Goal: Task Accomplishment & Management: Use online tool/utility

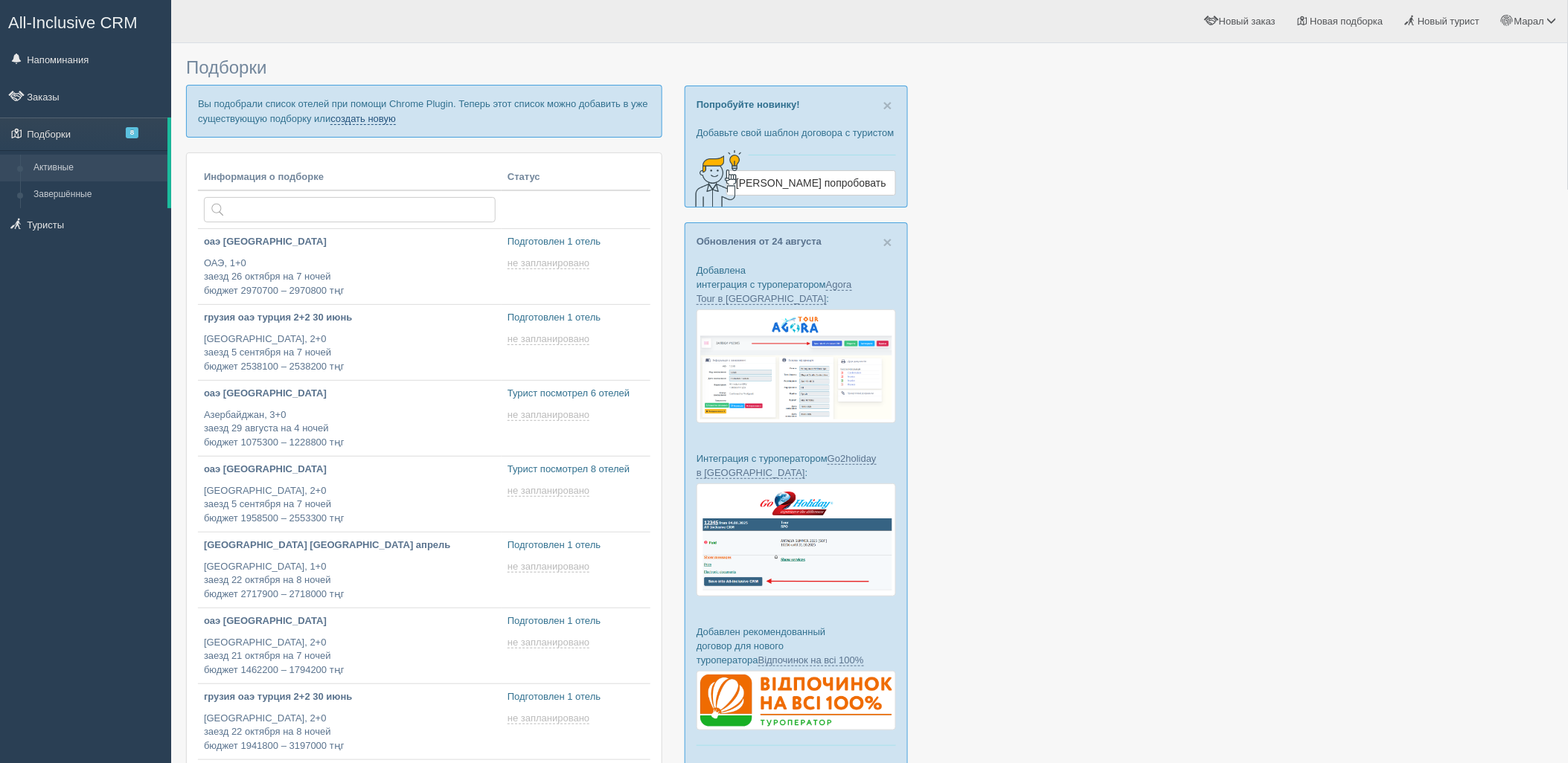
click at [345, 116] on link "создать новую" at bounding box center [363, 119] width 65 height 12
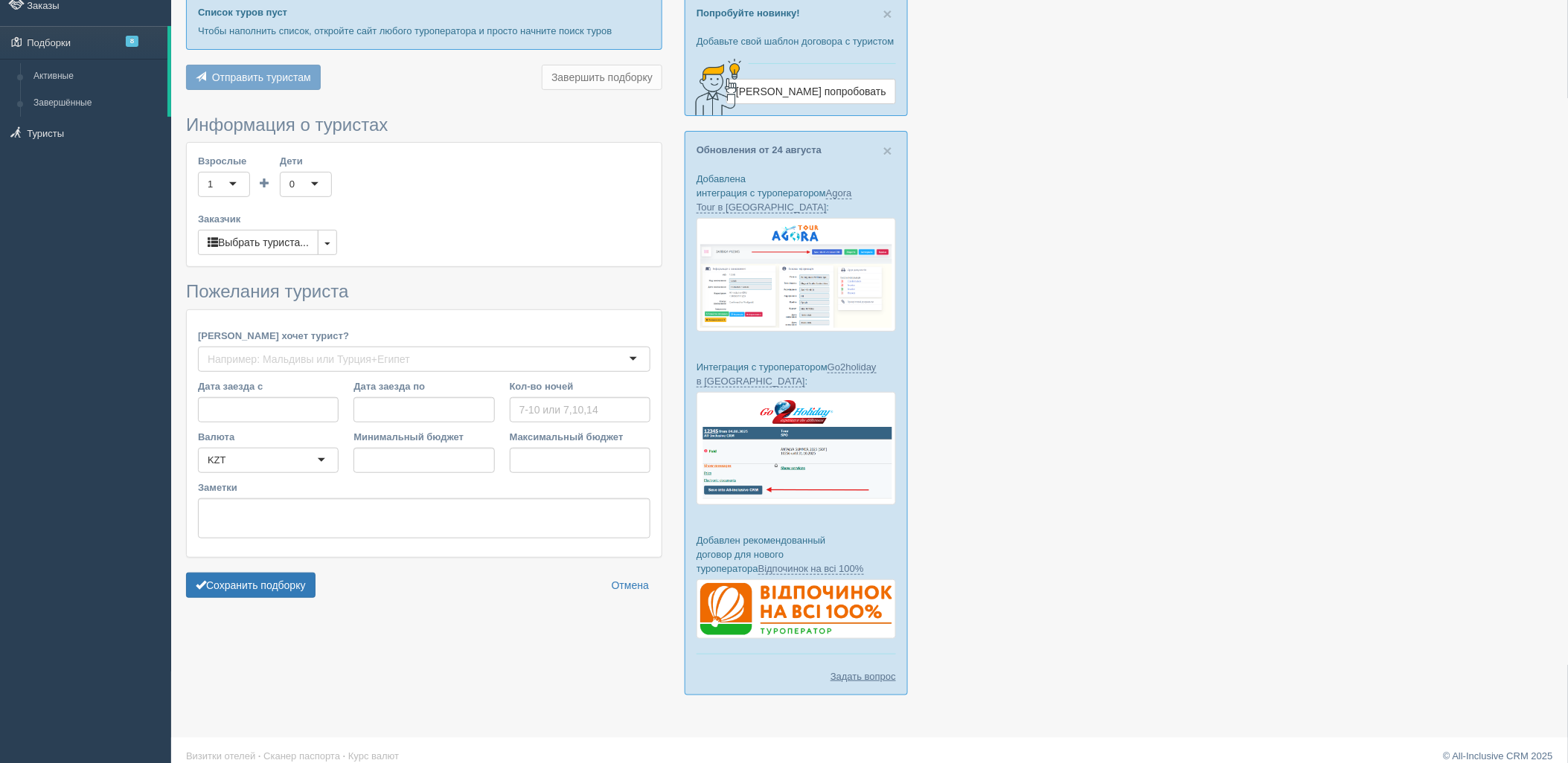
type input "4"
type input "886700"
type input "1017900"
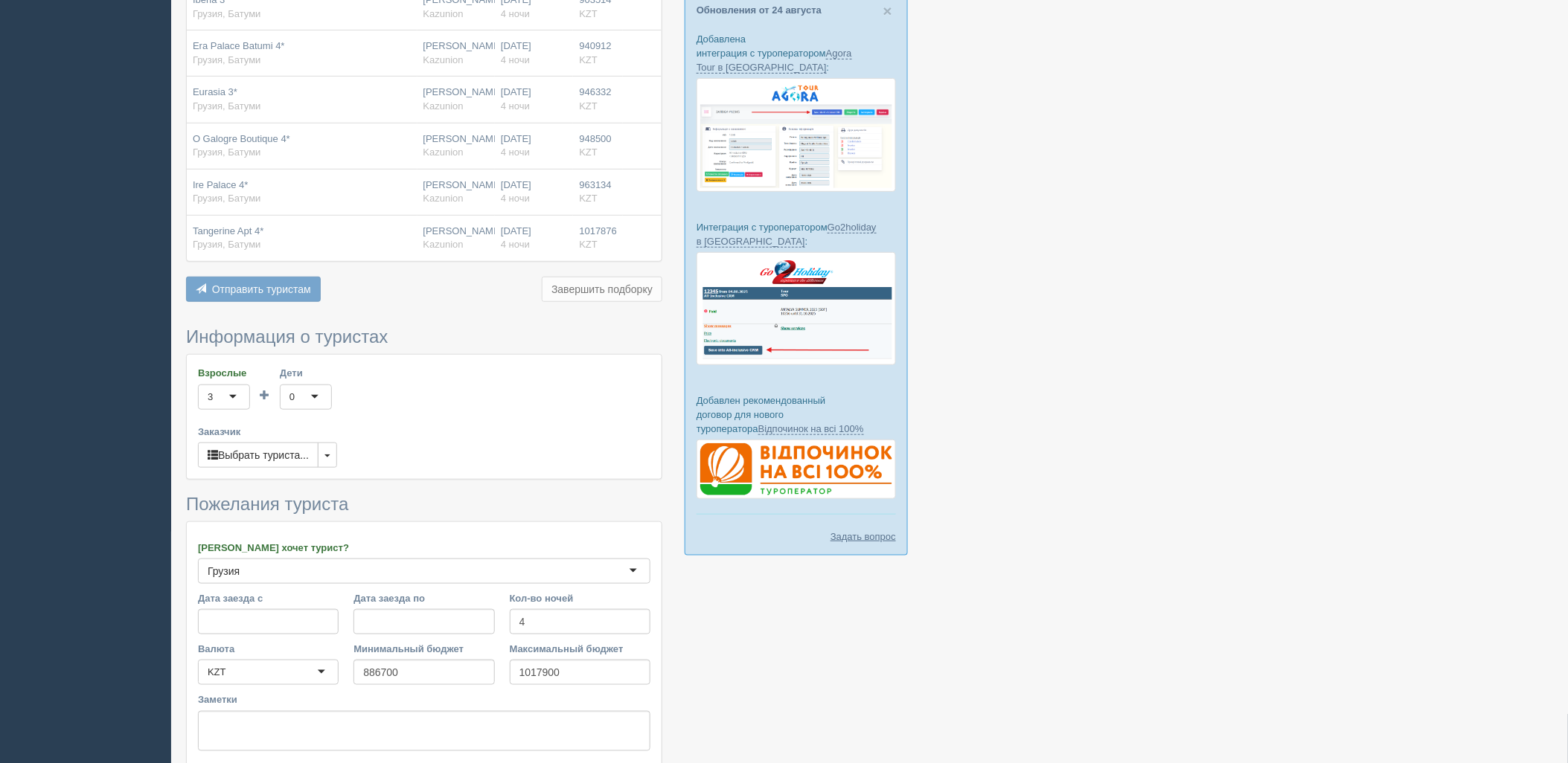
scroll to position [354, 0]
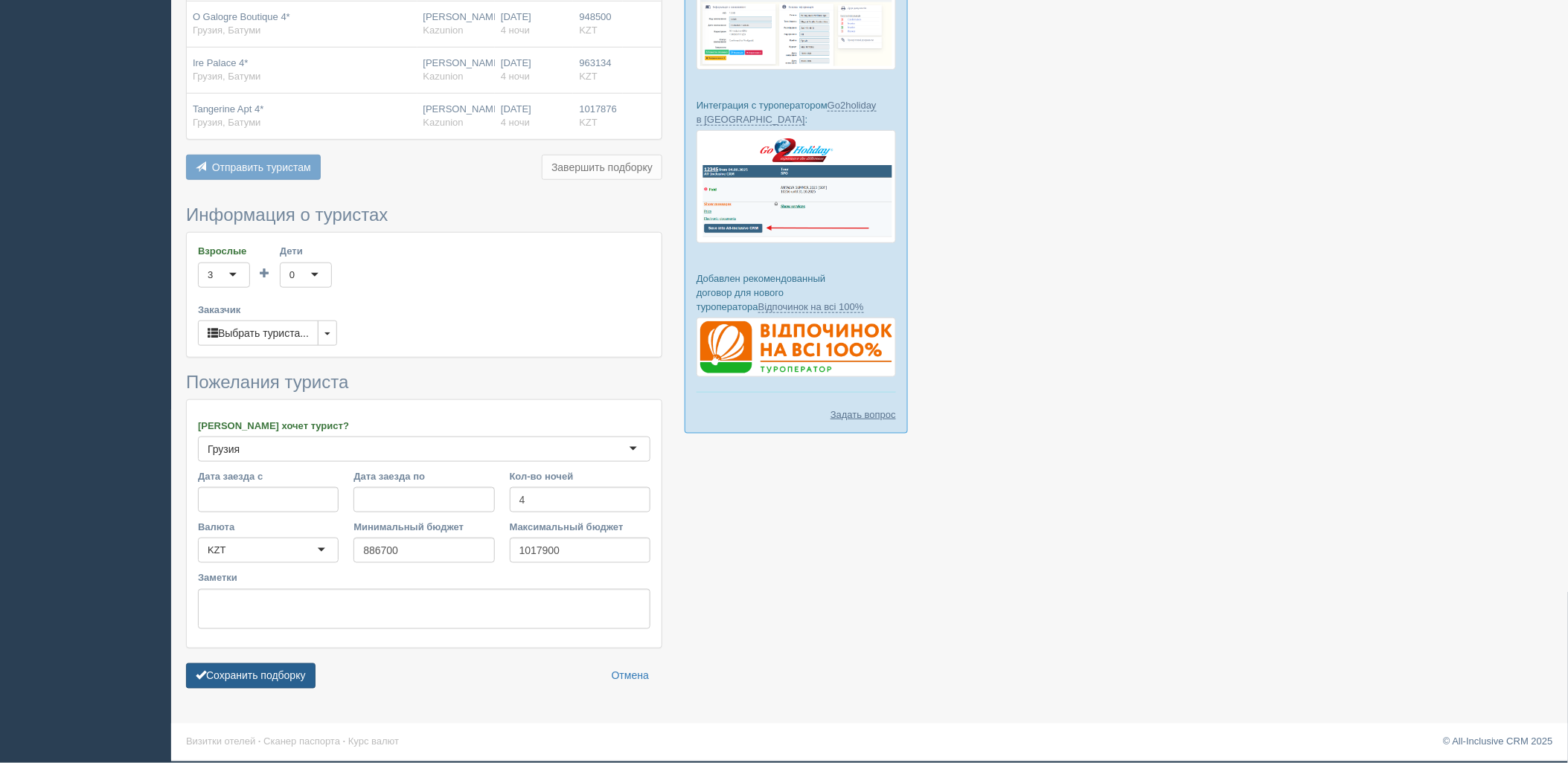
click at [244, 671] on button "Сохранить подборку" at bounding box center [250, 676] width 129 height 25
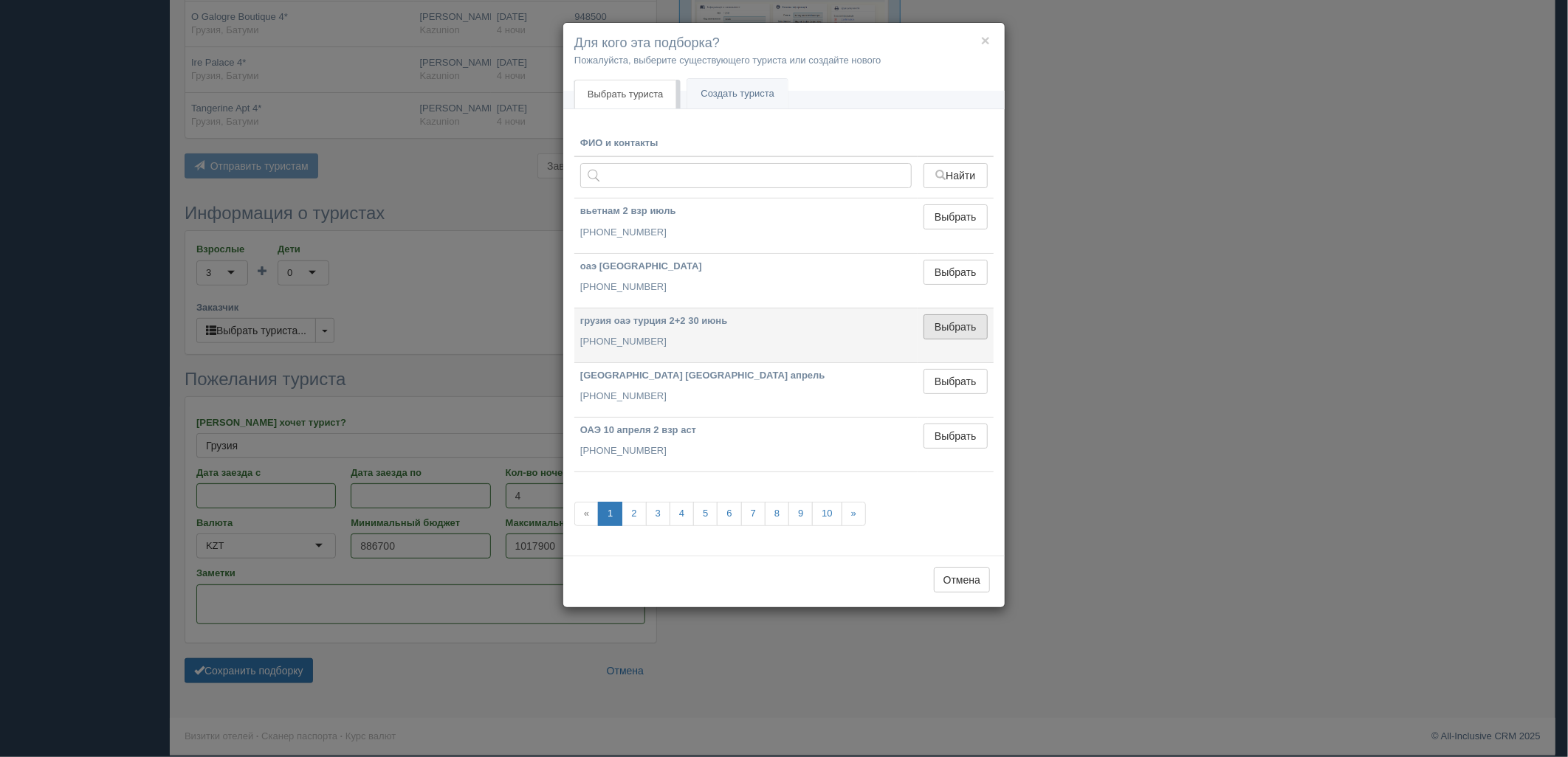
click at [971, 328] on button "Выбрать" at bounding box center [956, 327] width 65 height 25
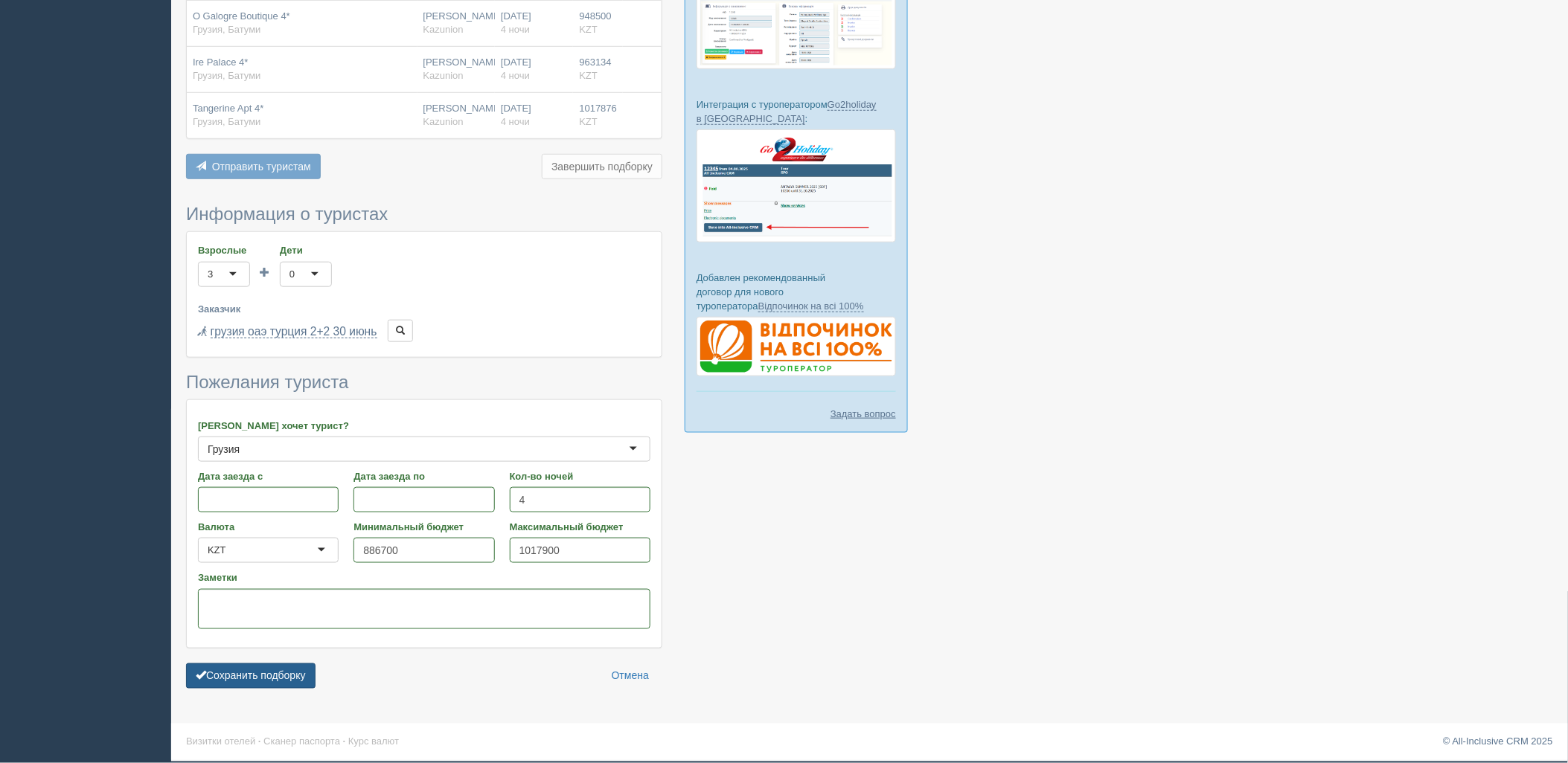
click at [235, 682] on button "Сохранить подборку" at bounding box center [250, 676] width 129 height 25
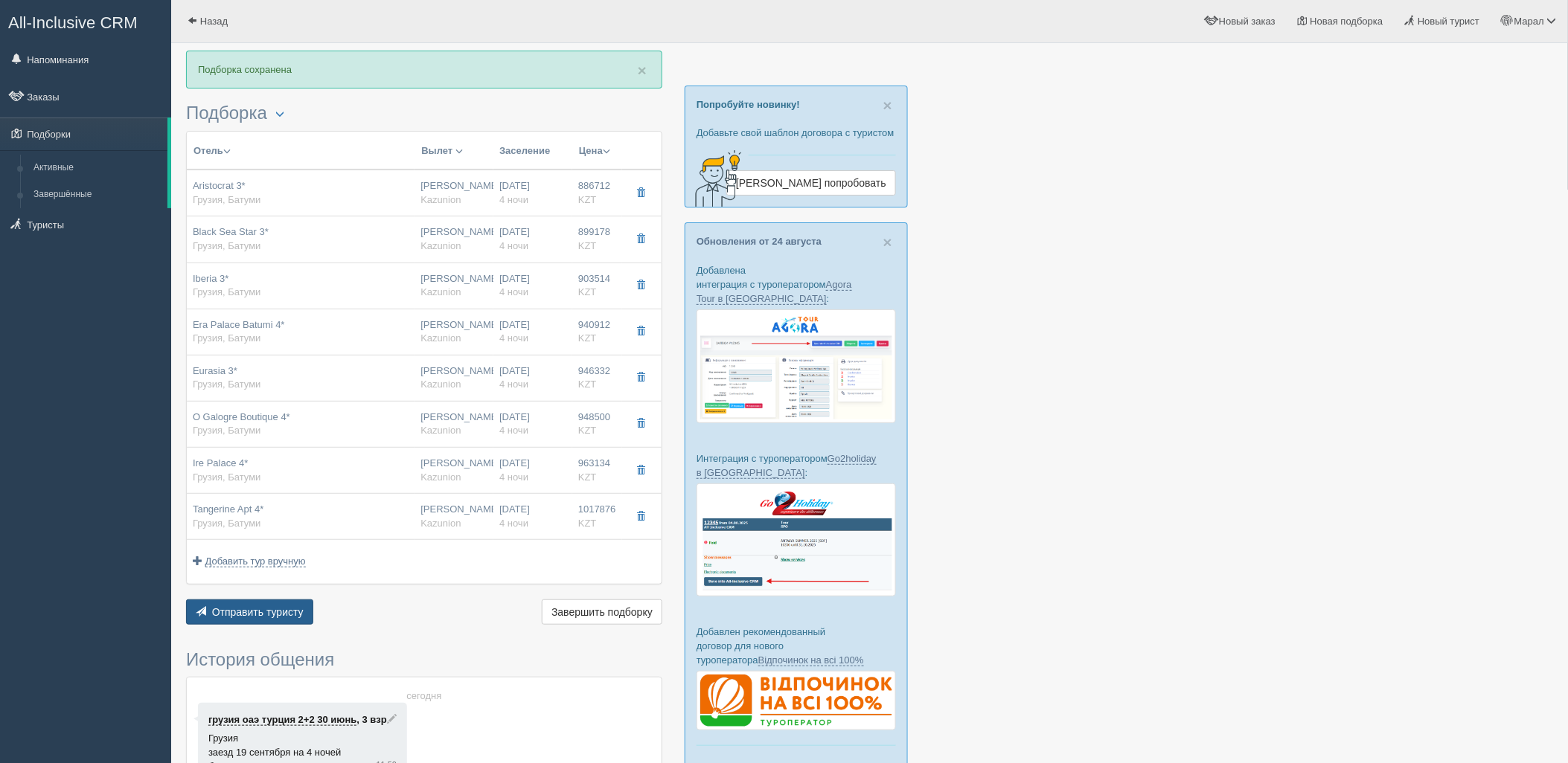
click at [286, 607] on span "Отправить туристу" at bounding box center [258, 612] width 92 height 12
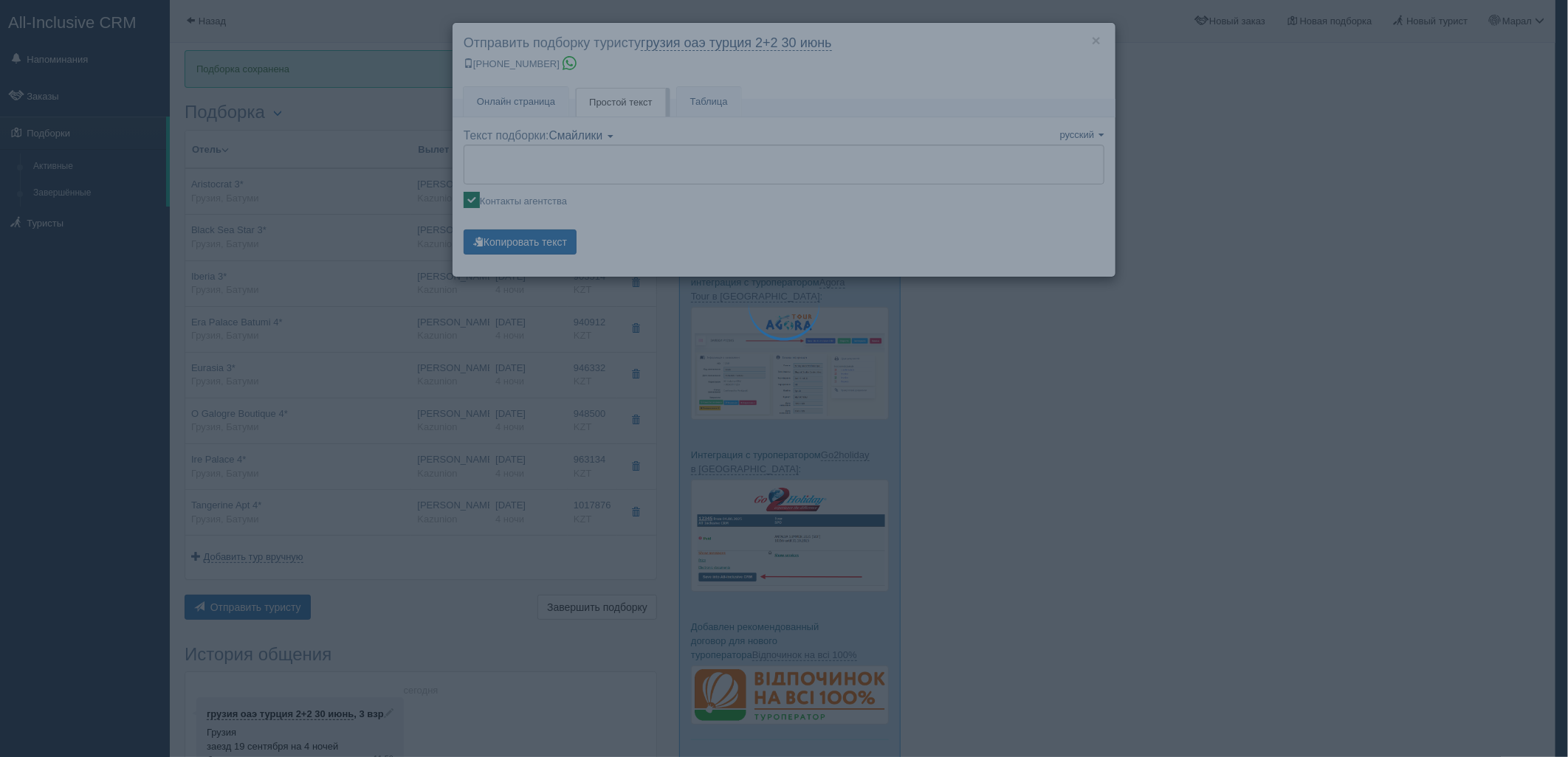
type textarea "🌞 Добрый день! Предлагаем Вам рассмотреть следующие варианты: 🌎 Грузия, Батуми …"
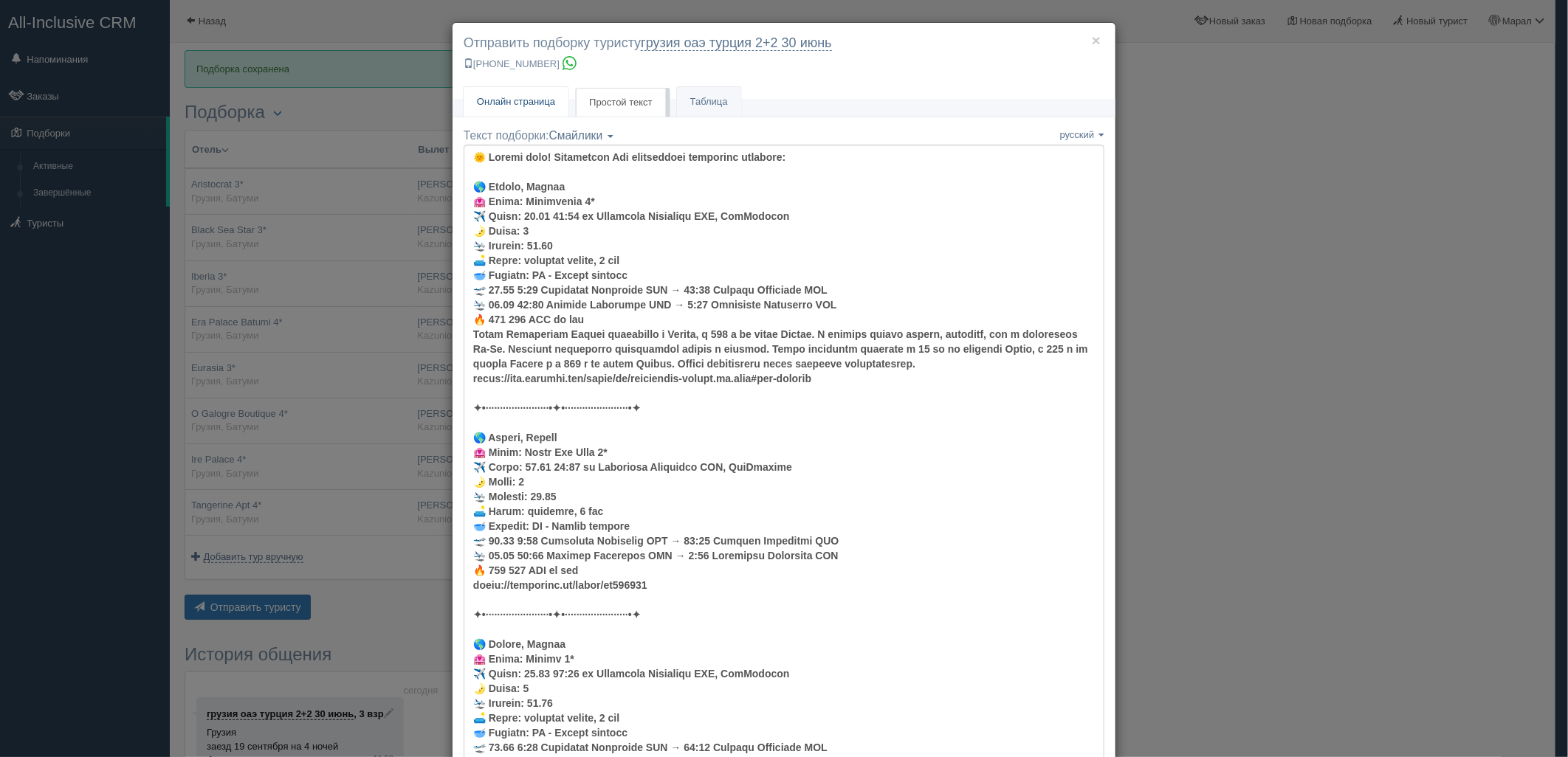
click at [534, 102] on span "Онлайн страница" at bounding box center [516, 101] width 79 height 11
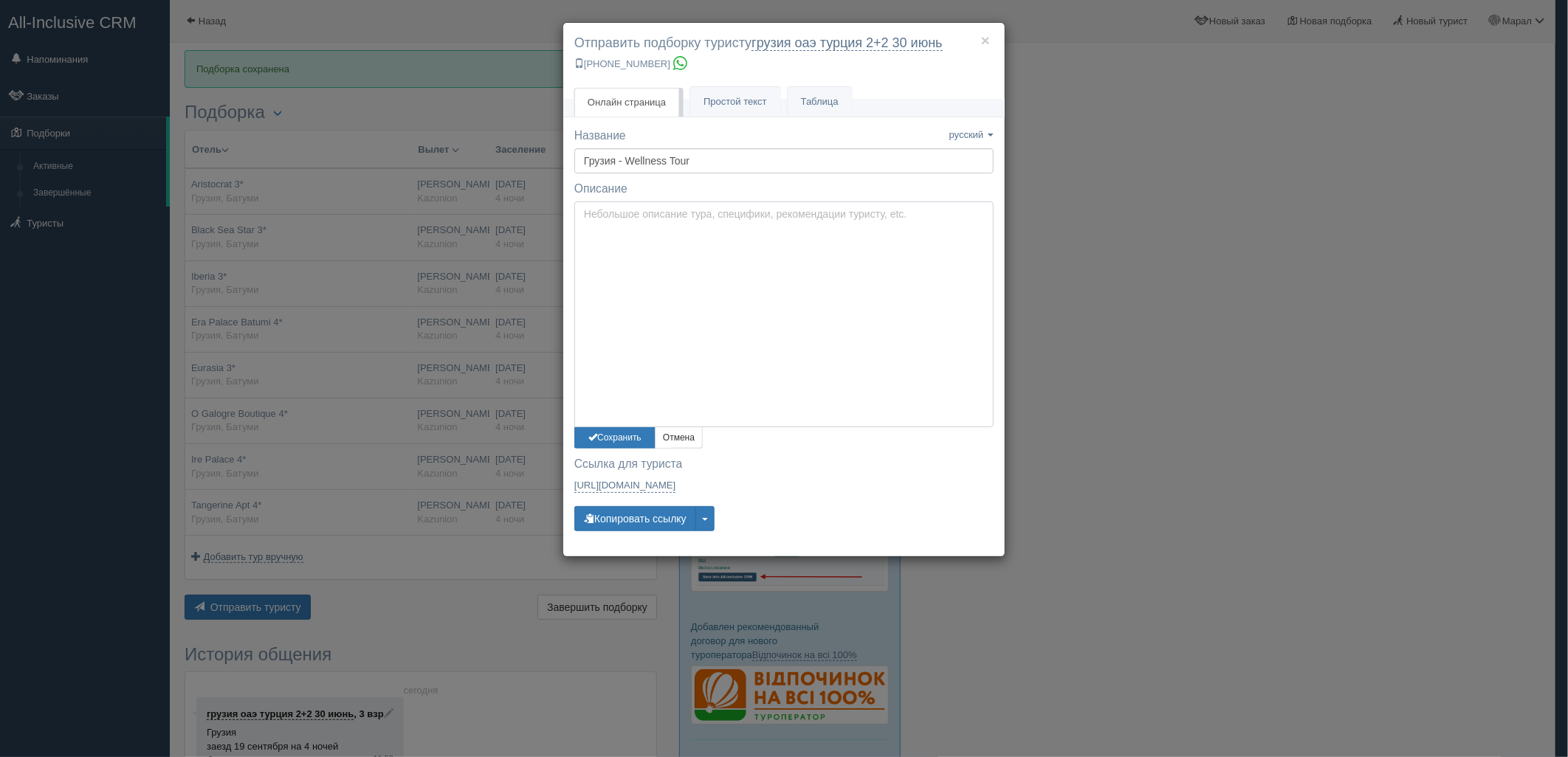
type textarea "Здравствуйте! Ниже представлены варианты туров для Вас. Для просмотра описания …"
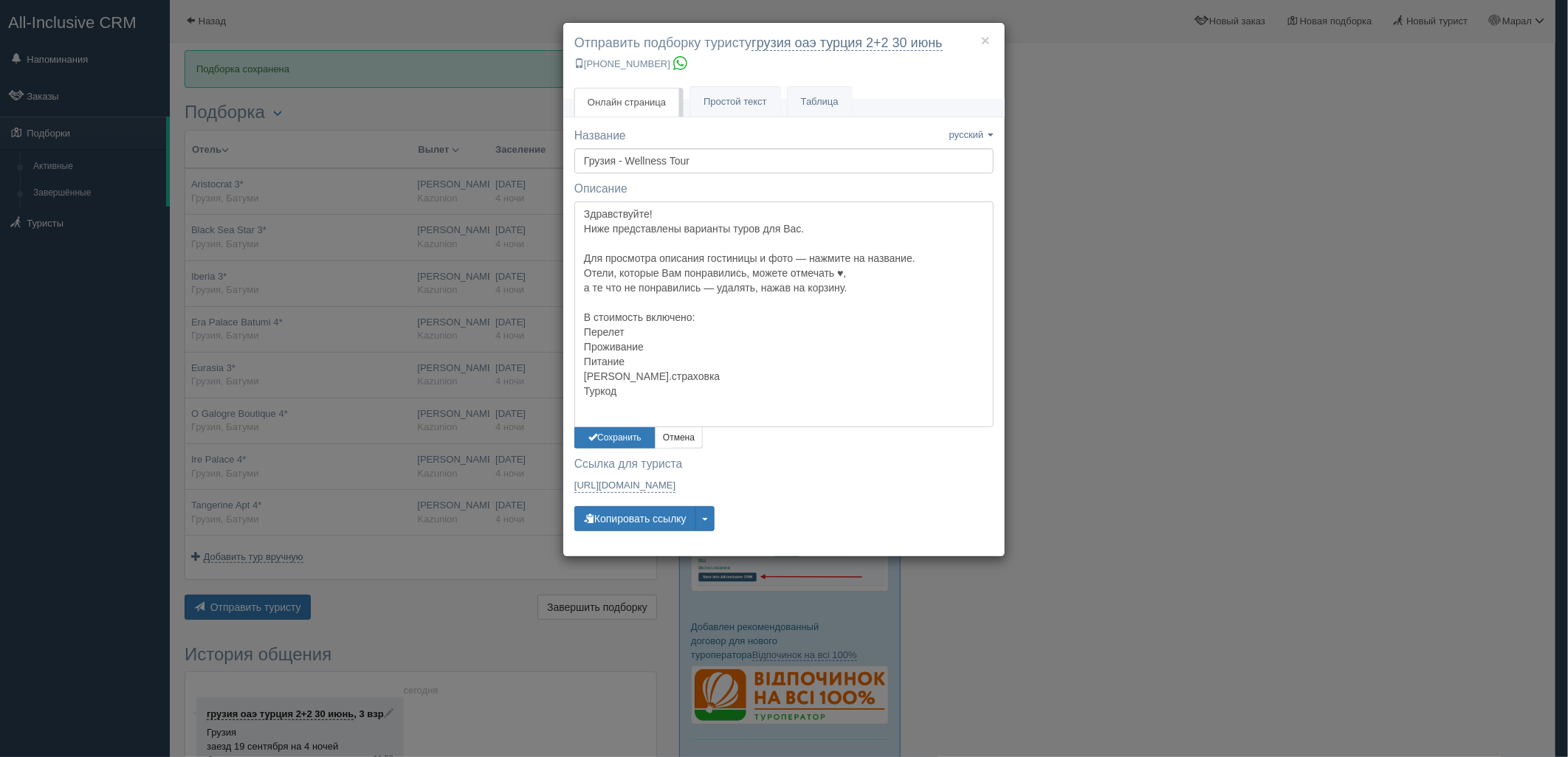
click at [606, 211] on textarea "Здравствуйте! Ниже представлены варианты туров для Вас. Для просмотра описания …" at bounding box center [784, 314] width 419 height 226
click at [610, 439] on button "Сохранить" at bounding box center [615, 438] width 82 height 22
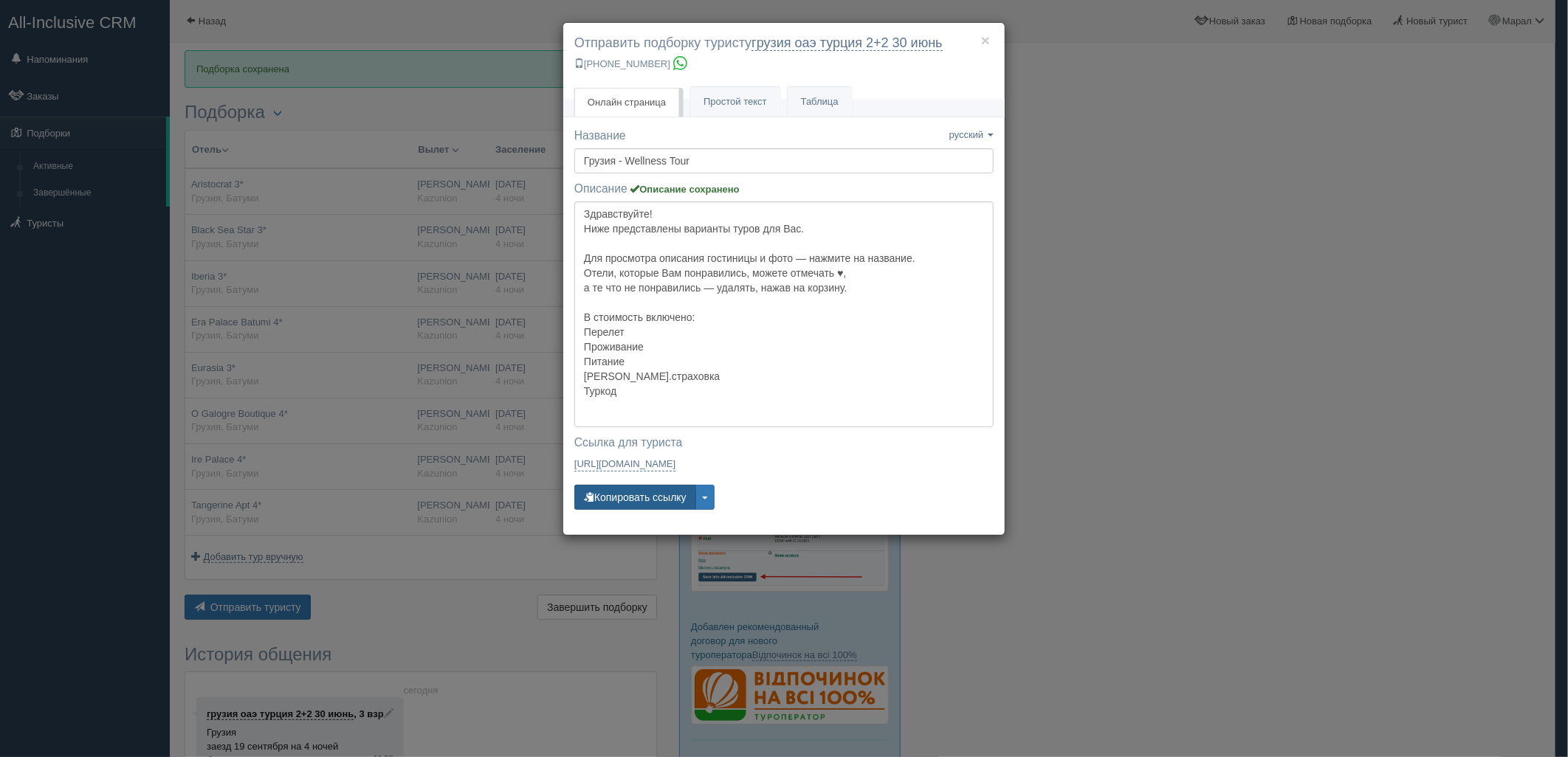
click at [635, 499] on button "Копировать ссылку" at bounding box center [635, 497] width 122 height 25
click at [635, 498] on button "Копировать ссылку" at bounding box center [635, 497] width 122 height 25
click at [1272, 189] on div "× Отправить подборку туристу грузия оаэ [GEOGRAPHIC_DATA] 2+2 [DATE] [PHONE_NUM…" at bounding box center [784, 378] width 1568 height 757
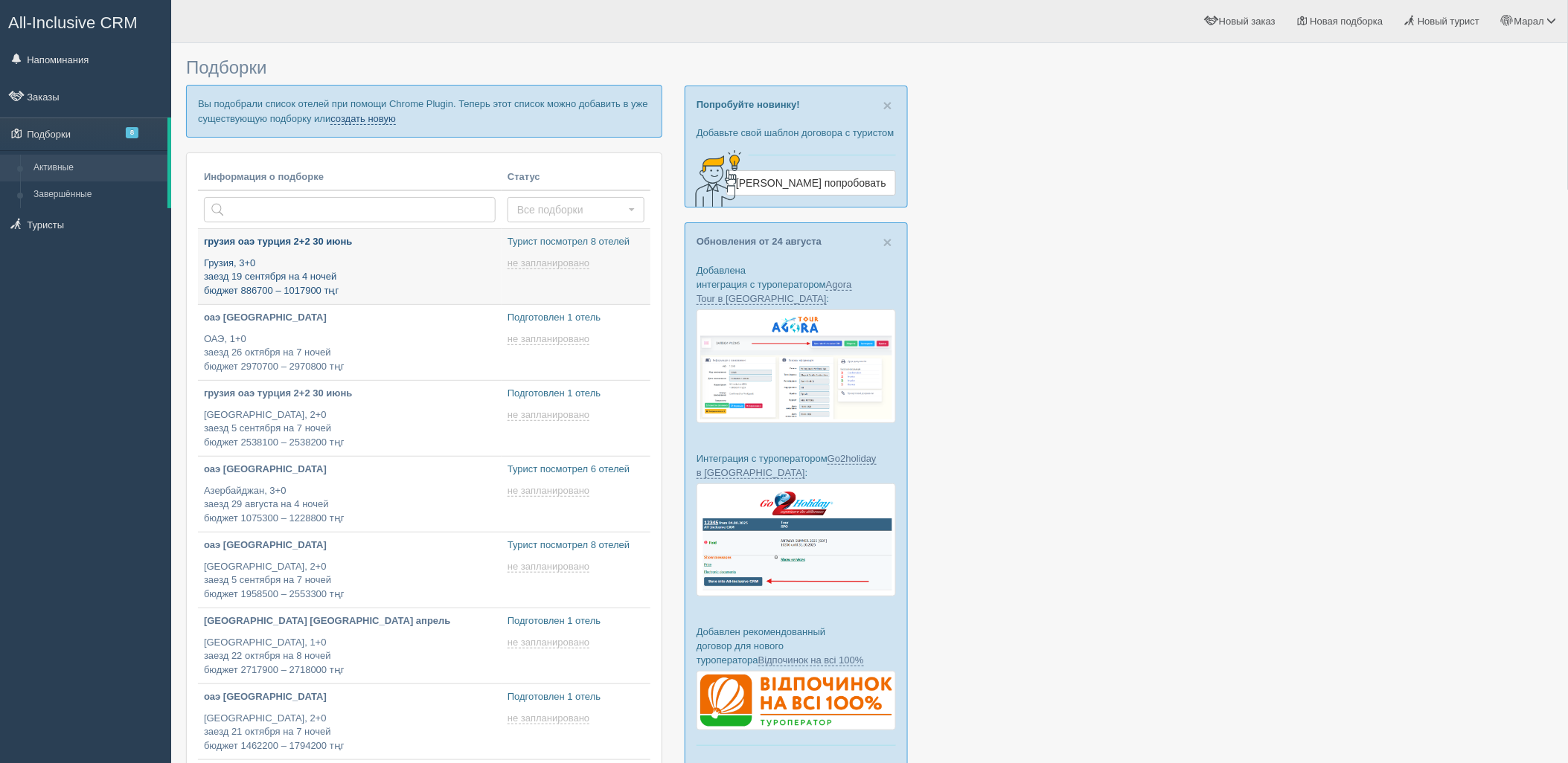
type input "[DATE] 12:50"
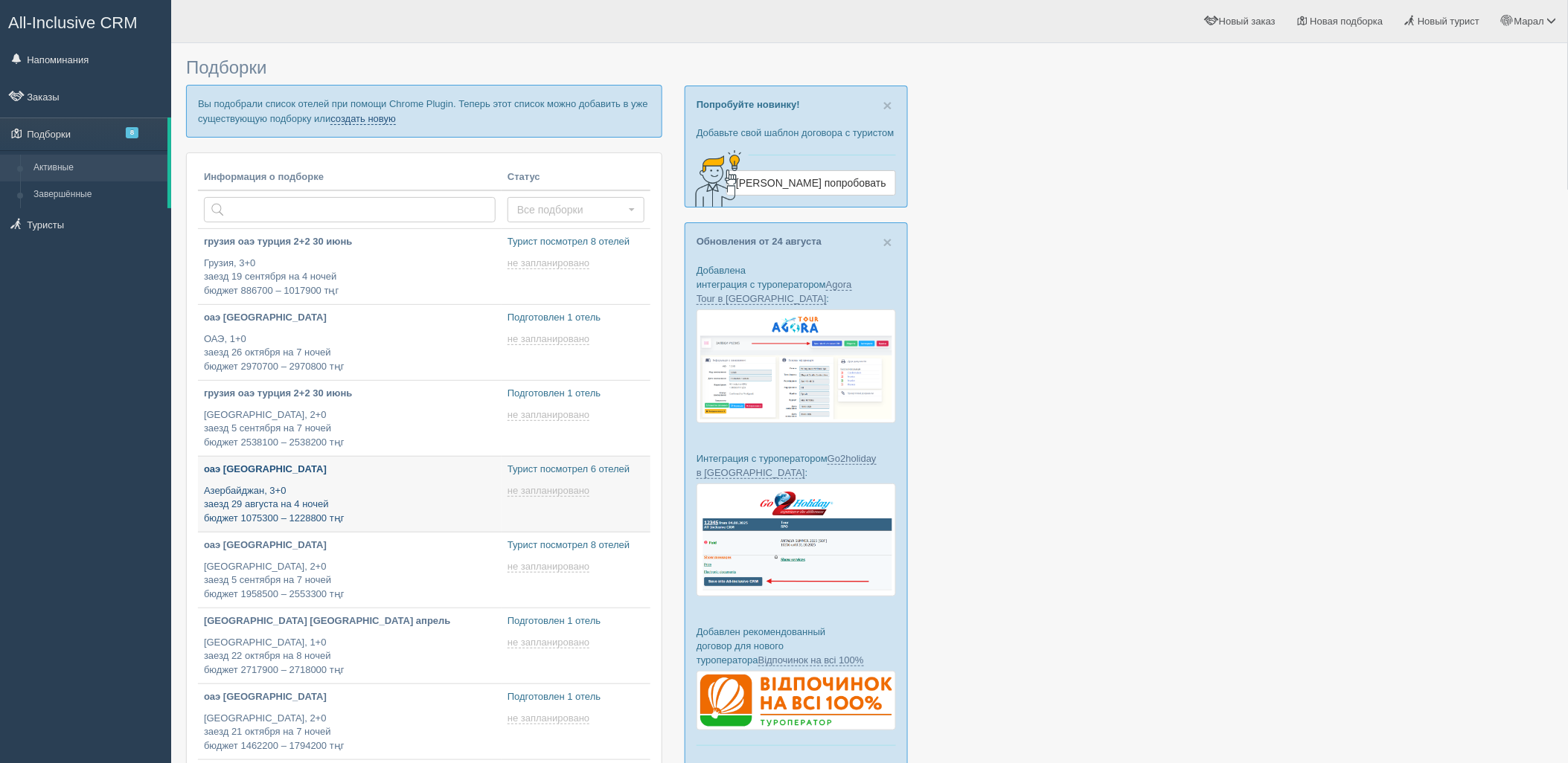
type input "2025-08-28 14:50"
type input "2025-08-28 14:35"
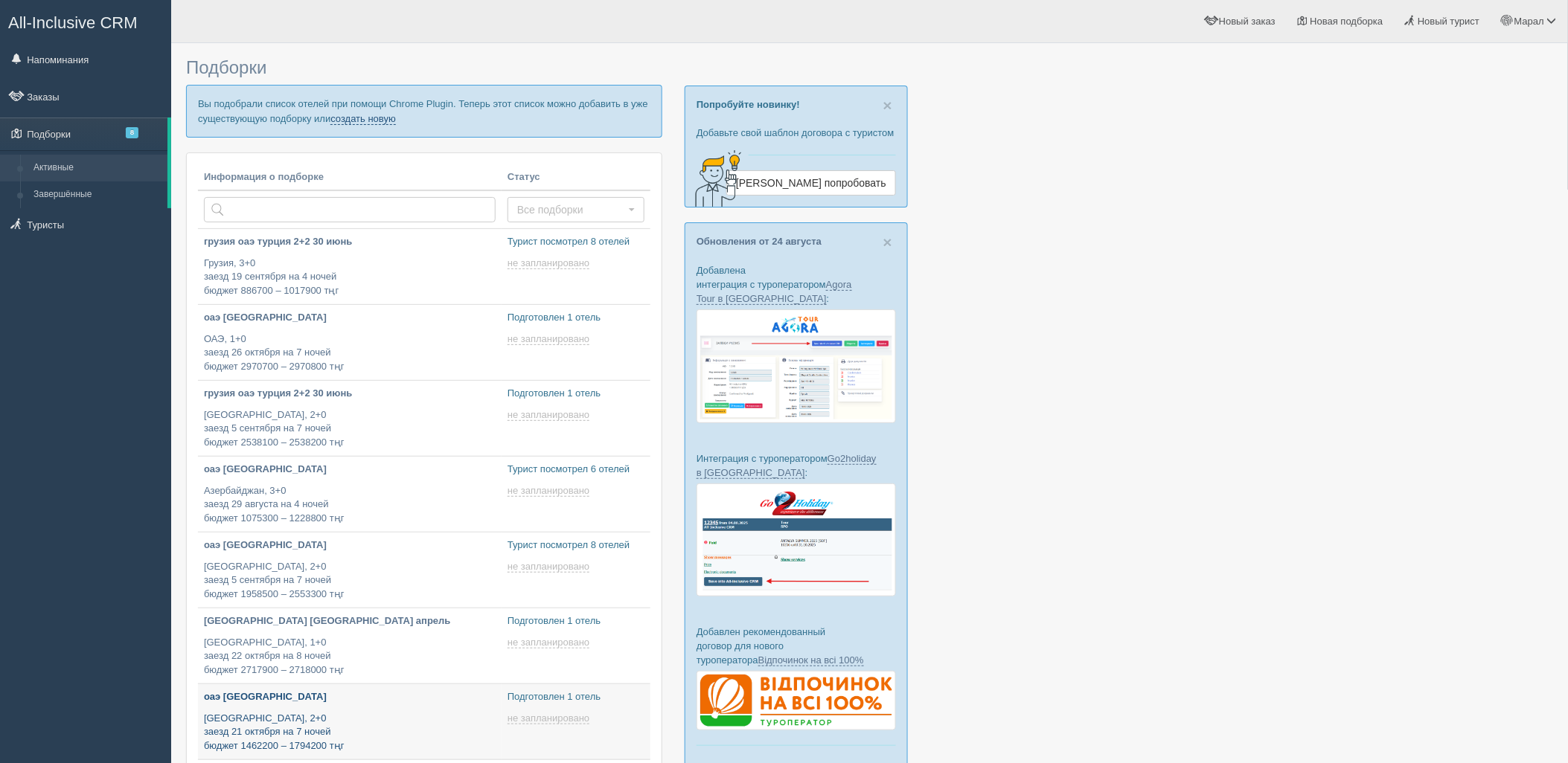
type input "2025-08-28 13:35"
type input "2025-08-28 17:00"
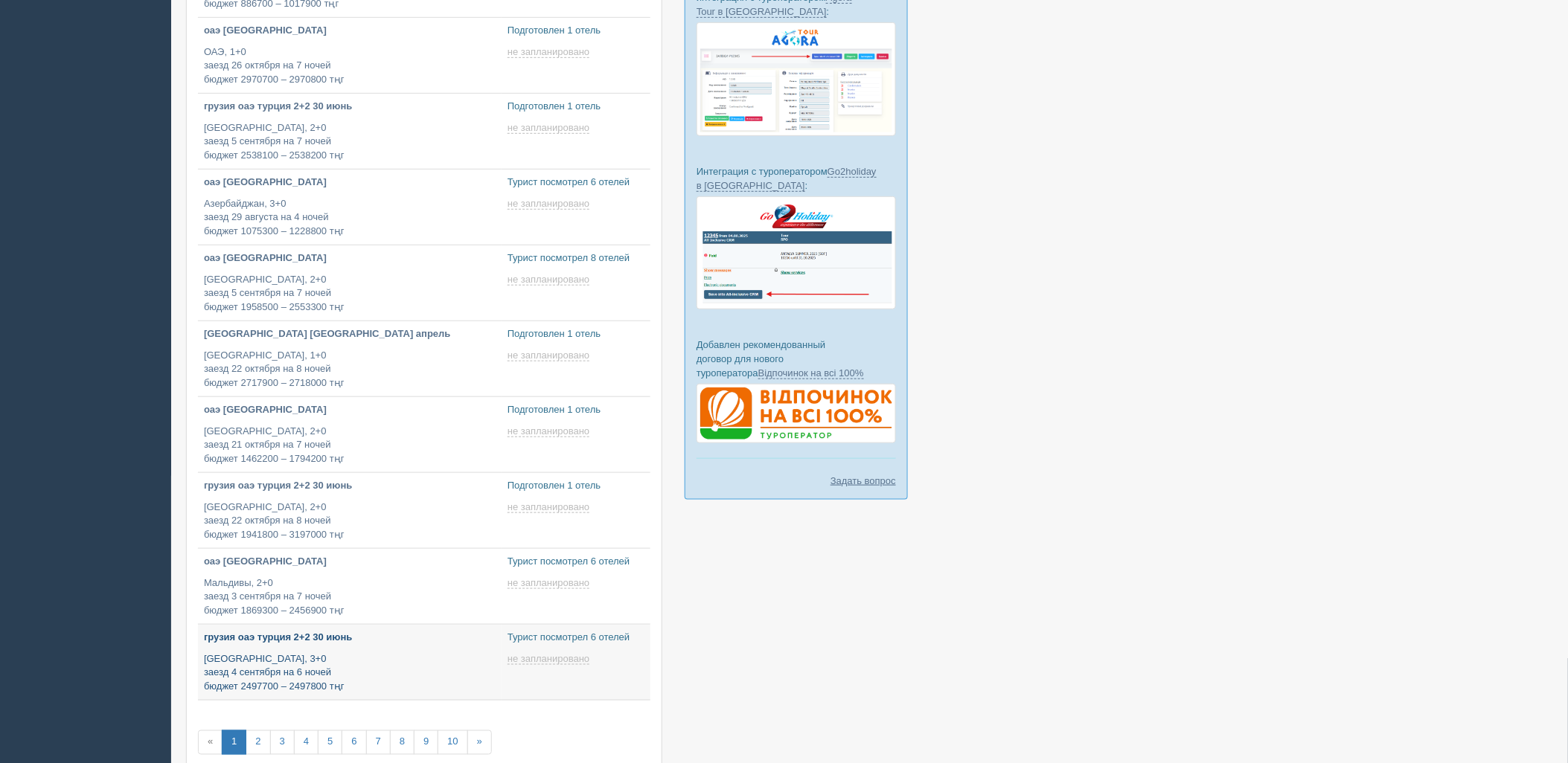
type input "2025-08-28 11:55"
type input "2025-08-28 11:45"
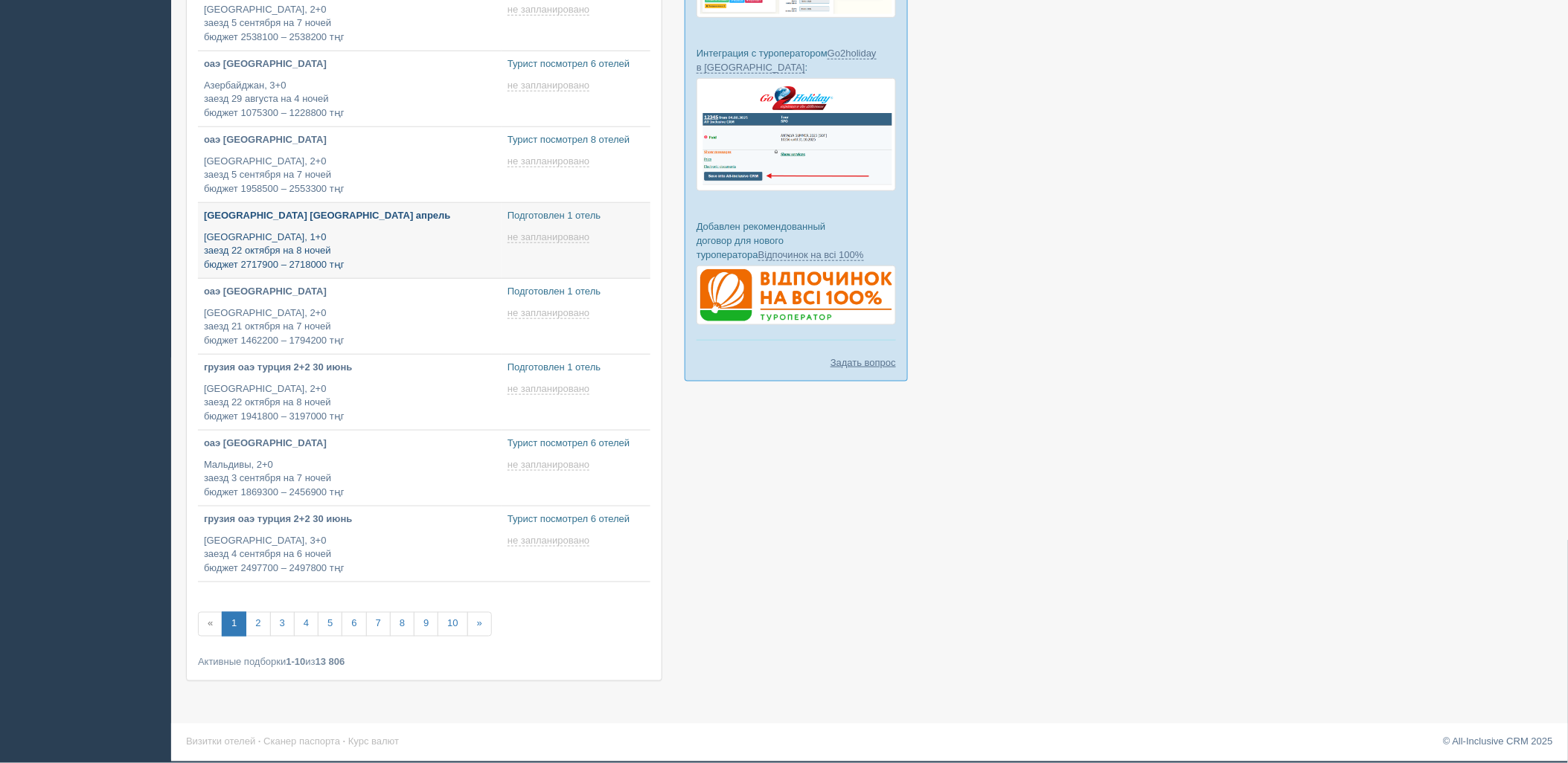
scroll to position [209, 0]
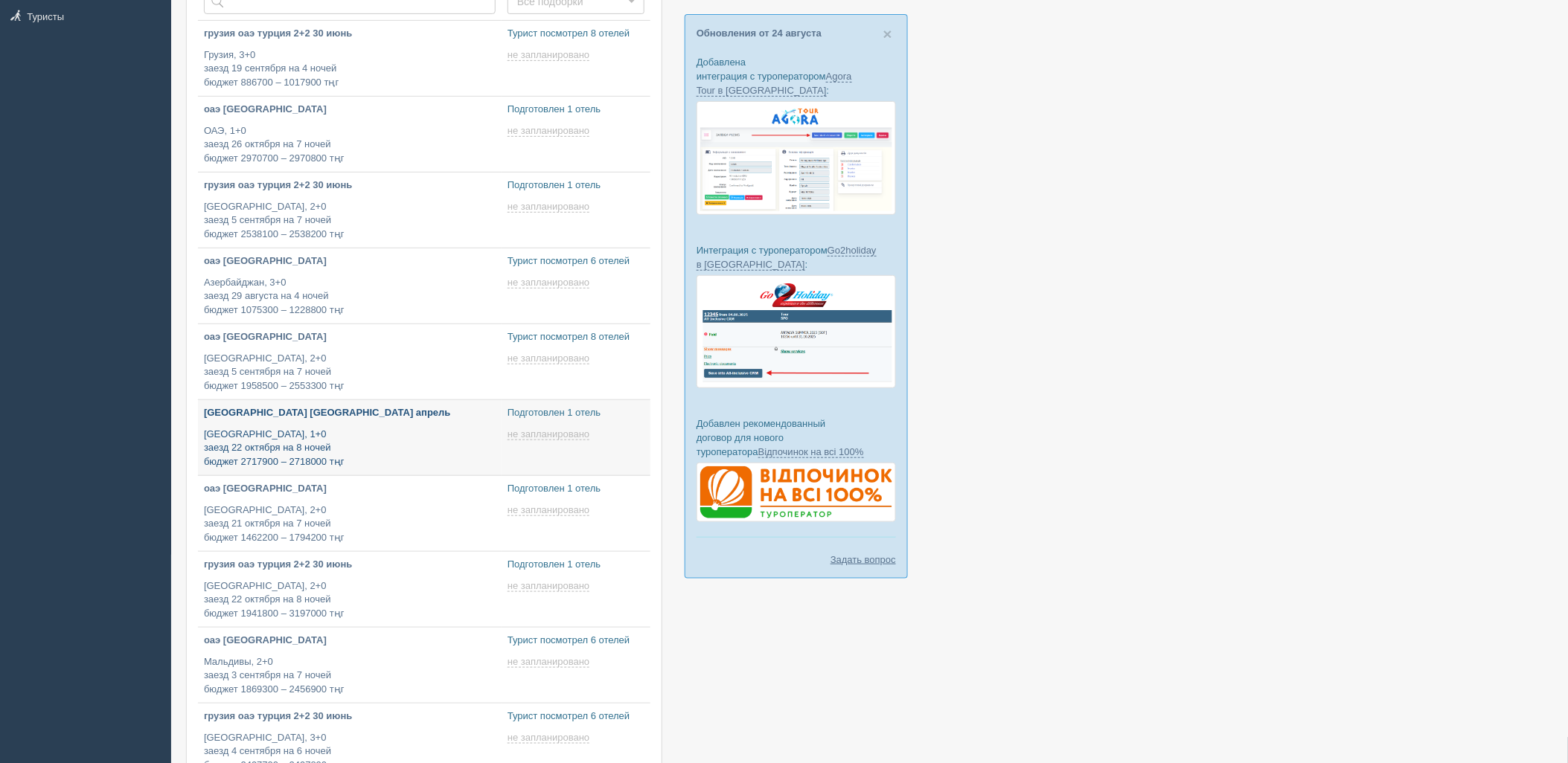
type input "2025-08-28 17:45"
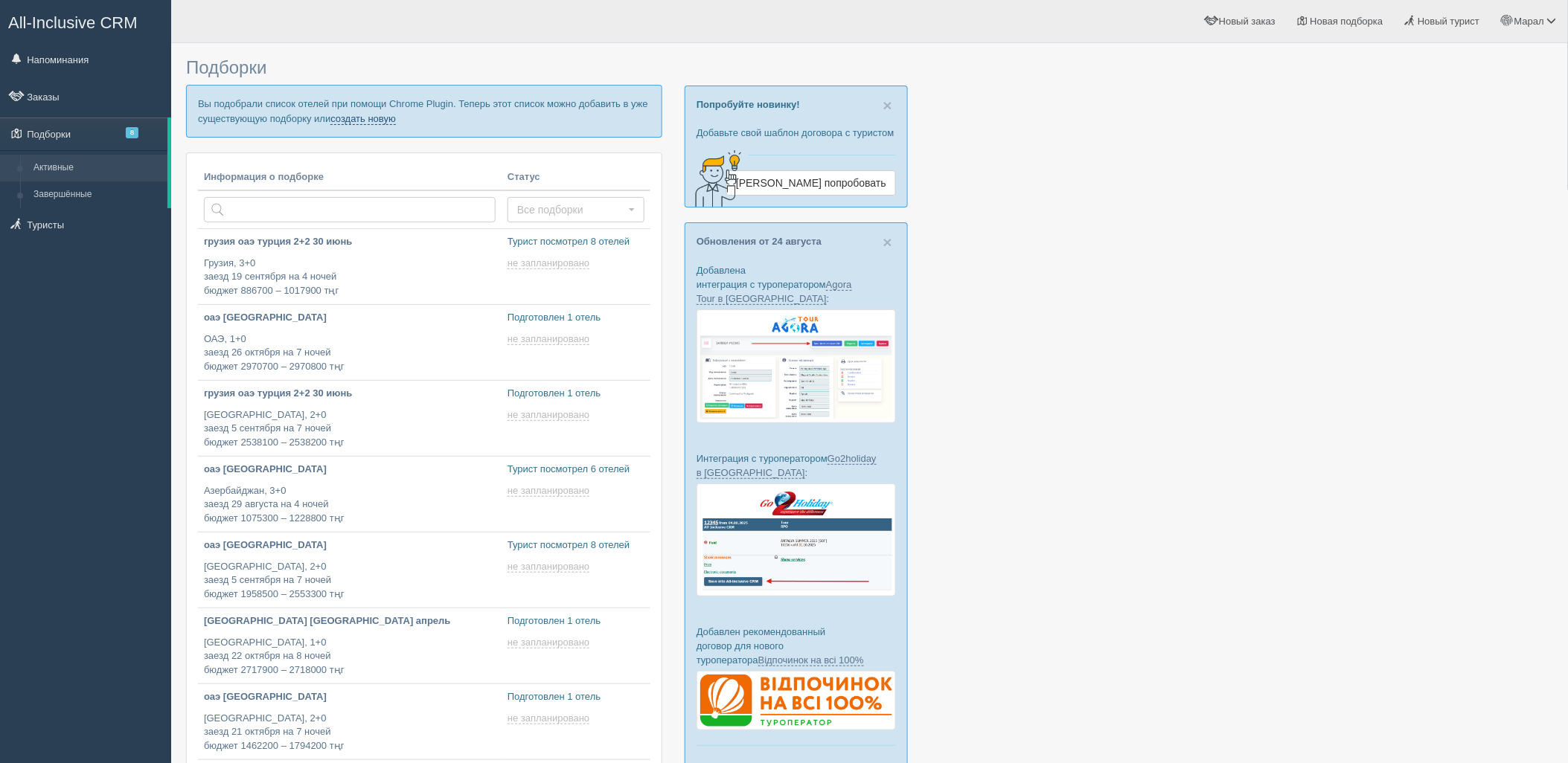
drag, startPoint x: 370, startPoint y: 121, endPoint x: 369, endPoint y: 144, distance: 23.0
click at [370, 120] on link "создать новую" at bounding box center [363, 119] width 65 height 12
type input "2025-08-28 12:00"
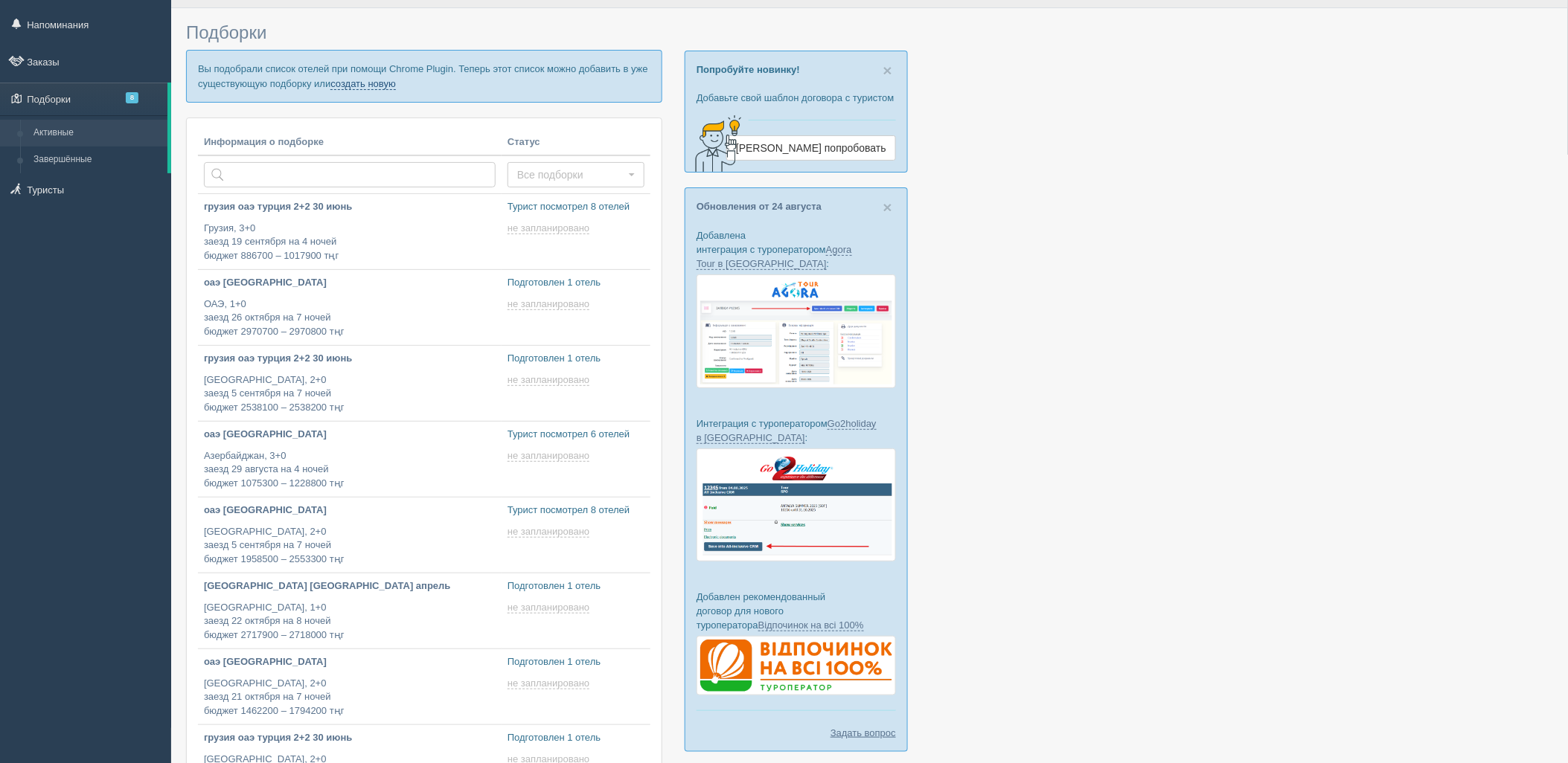
type input "2025-08-28 16:55"
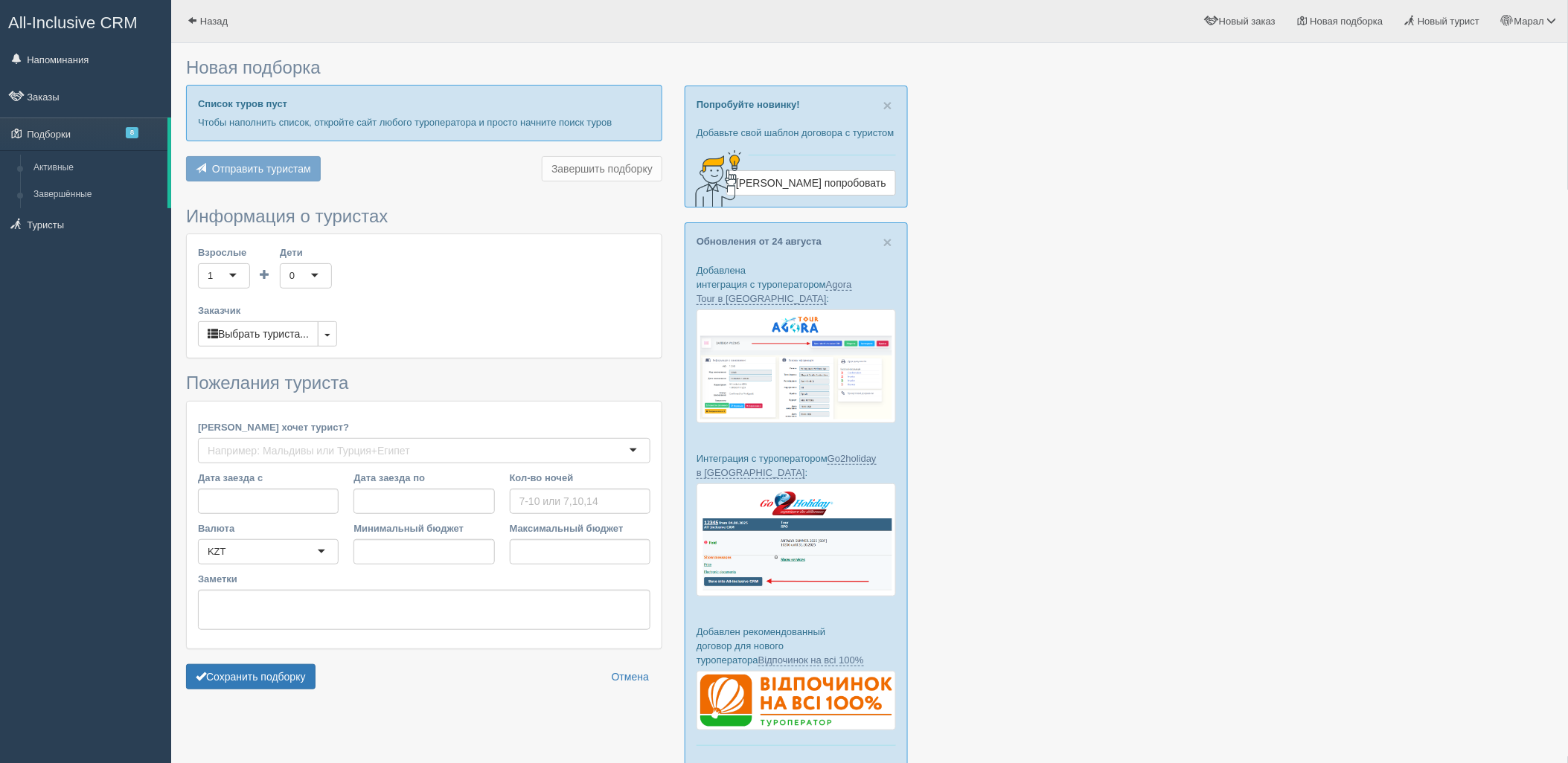
type input "6"
type input "1013400"
type input "1328100"
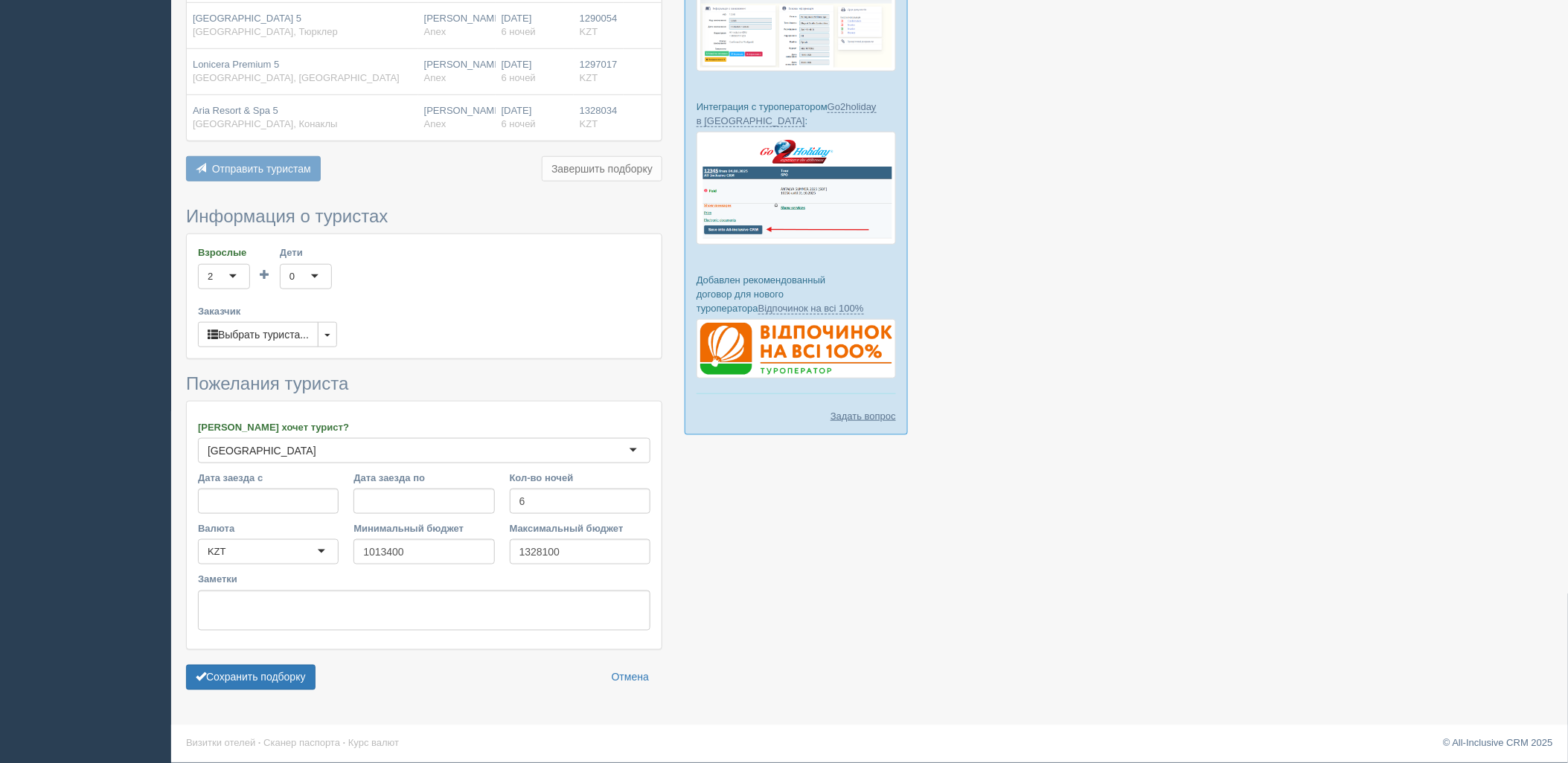
scroll to position [354, 0]
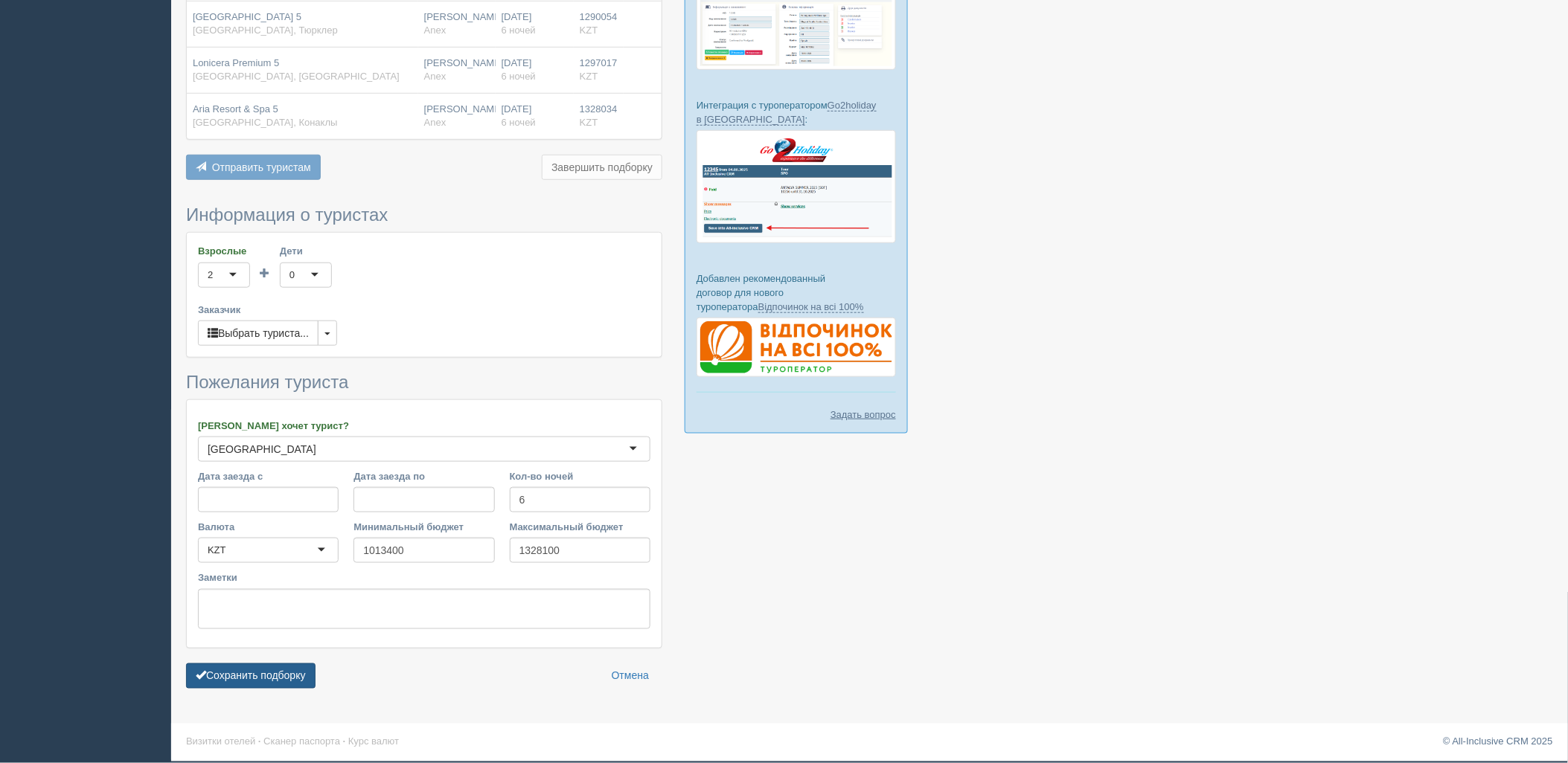
click at [264, 678] on button "Сохранить подборку" at bounding box center [250, 676] width 129 height 25
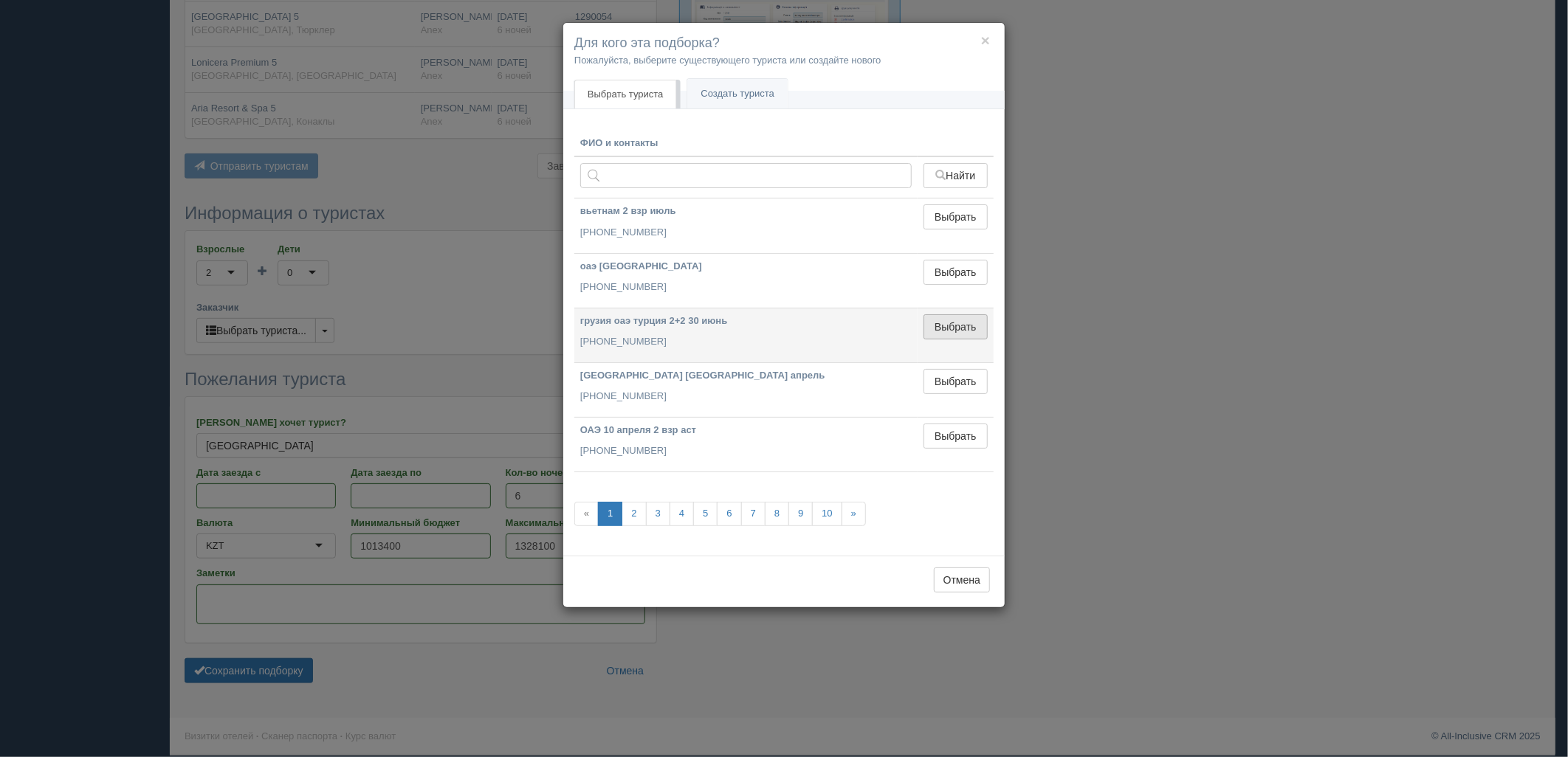
click at [944, 327] on button "Выбрать" at bounding box center [956, 327] width 65 height 25
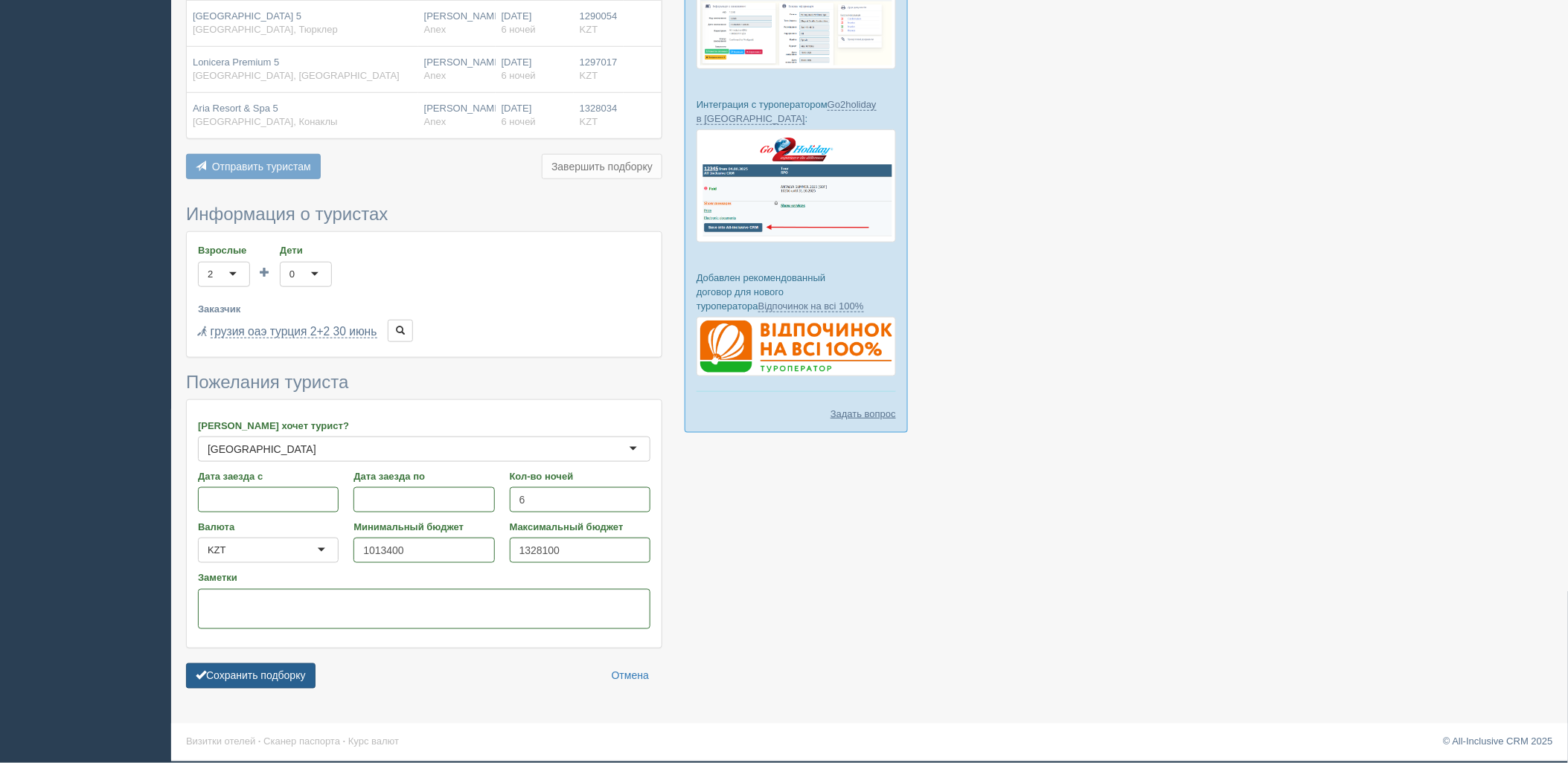
click at [254, 679] on button "Сохранить подборку" at bounding box center [250, 676] width 129 height 25
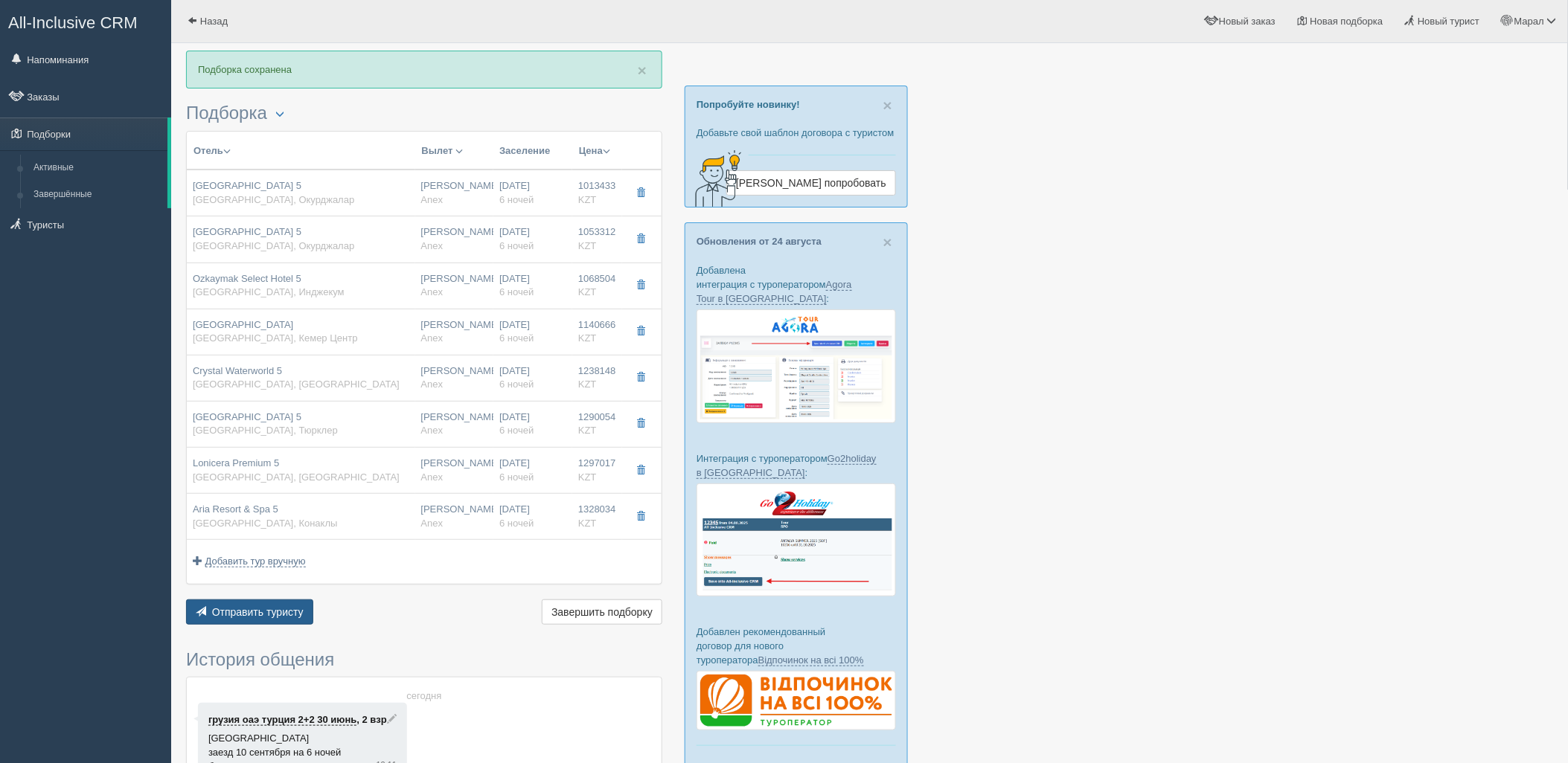
click at [224, 616] on span "Отправить туристу" at bounding box center [258, 612] width 92 height 12
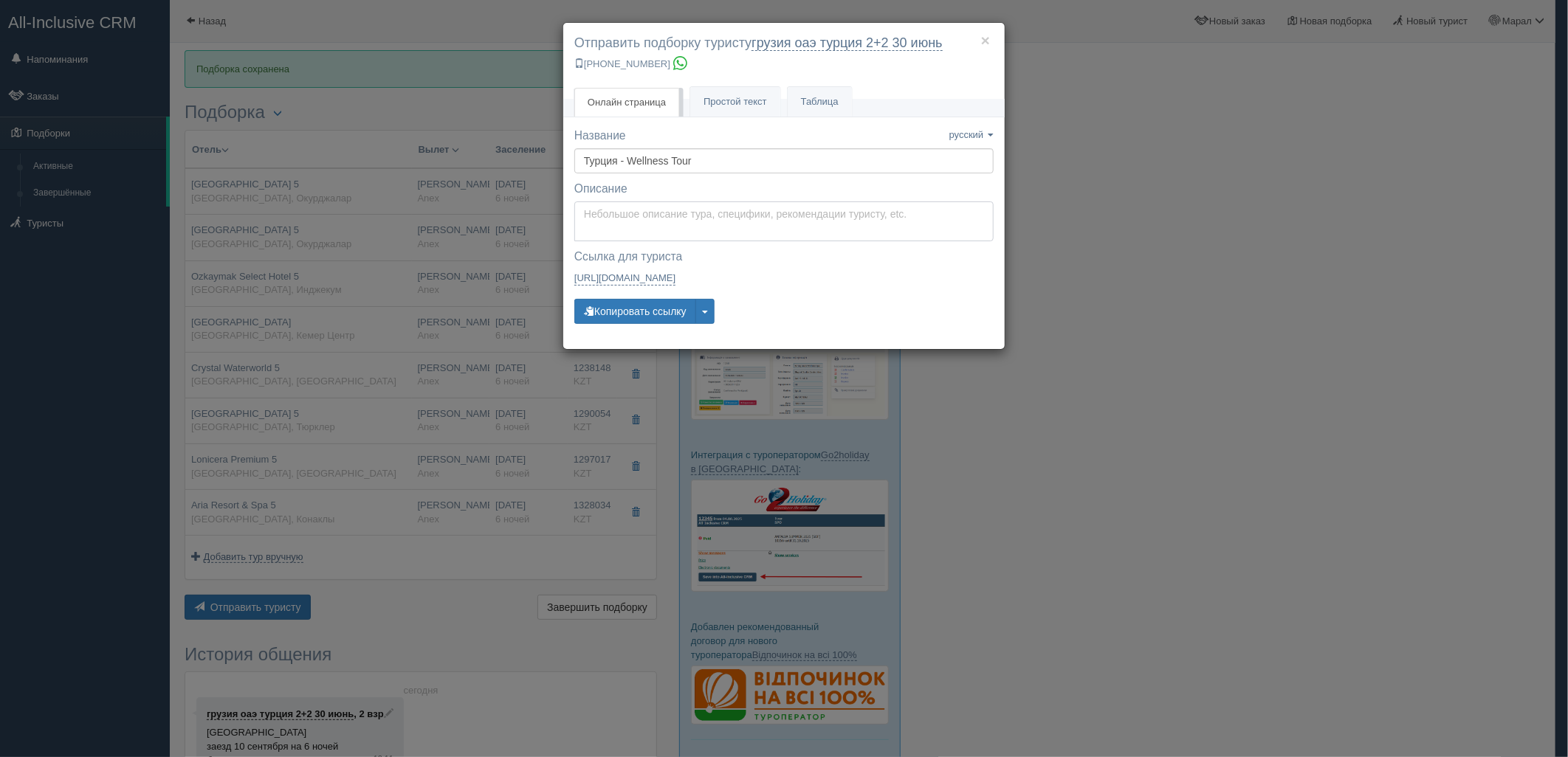
type textarea "Здравствуйте! Ниже представлены варианты туров для Вас. Для просмотра описания …"
click at [629, 208] on textarea "Здравствуйте! Ниже представлены варианты туров для Вас. Для просмотра описания …" at bounding box center [784, 221] width 419 height 40
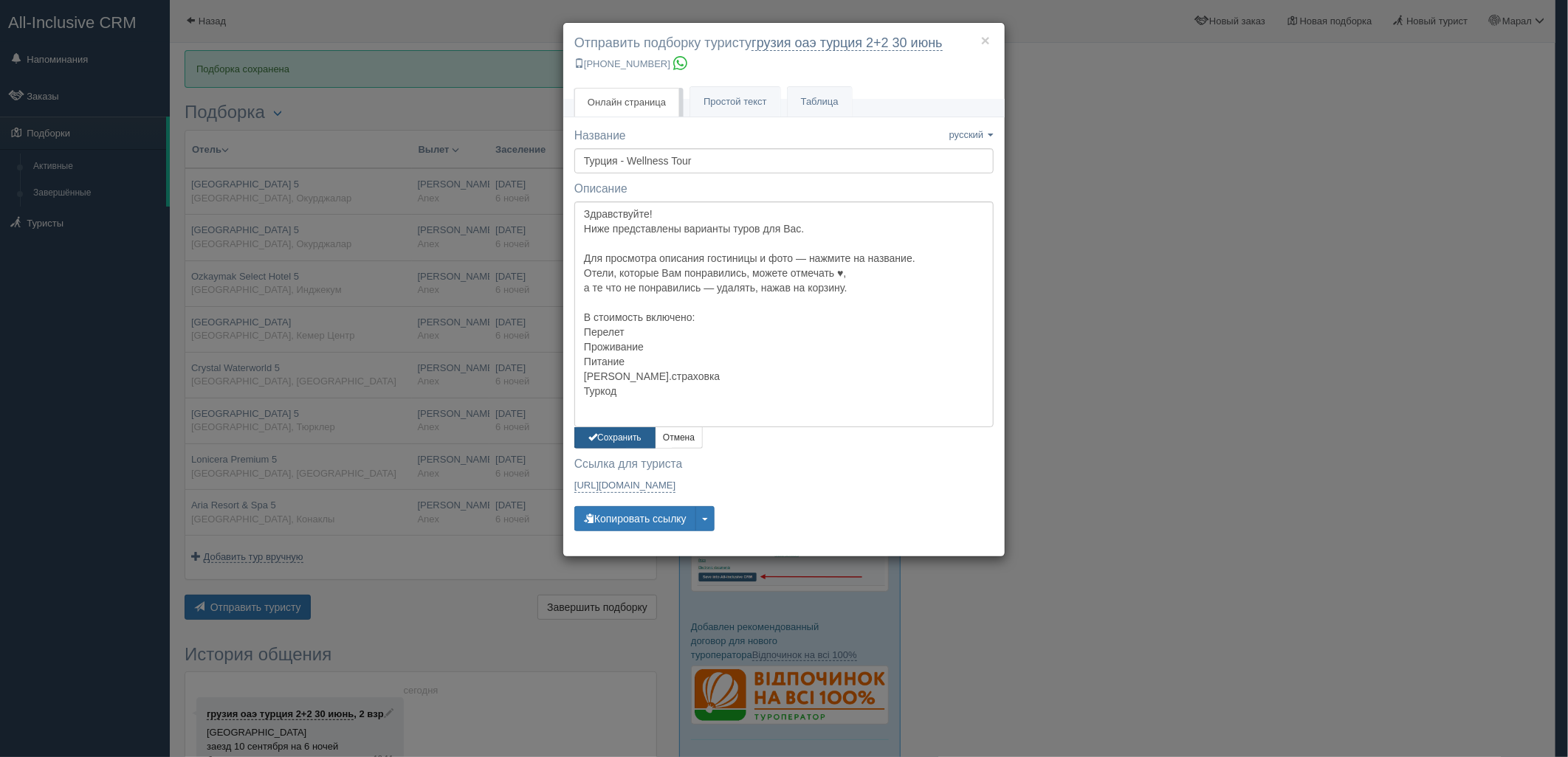
click at [634, 445] on button "Сохранить" at bounding box center [615, 438] width 82 height 22
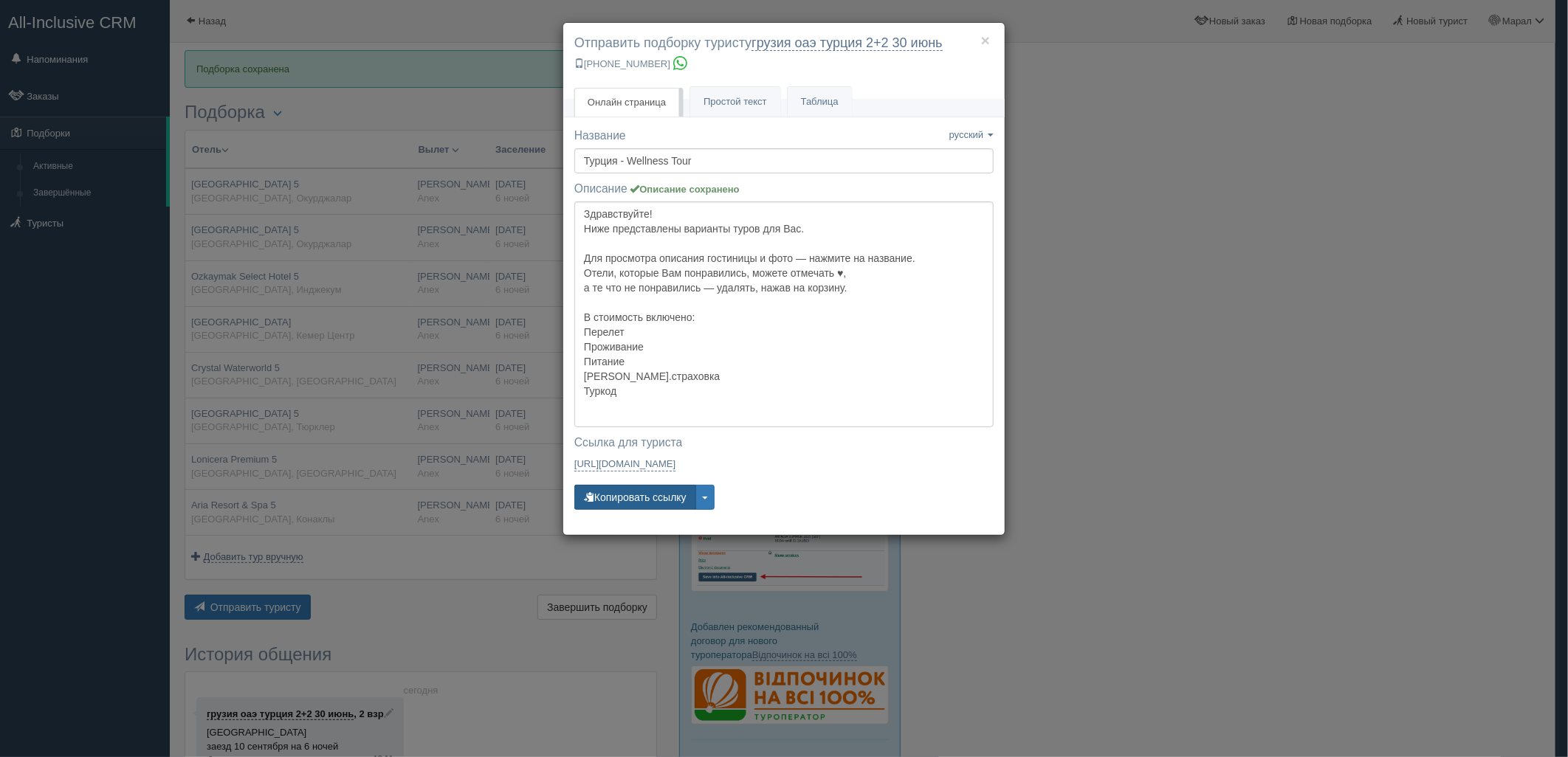
click at [632, 496] on button "Копировать ссылку" at bounding box center [635, 497] width 122 height 25
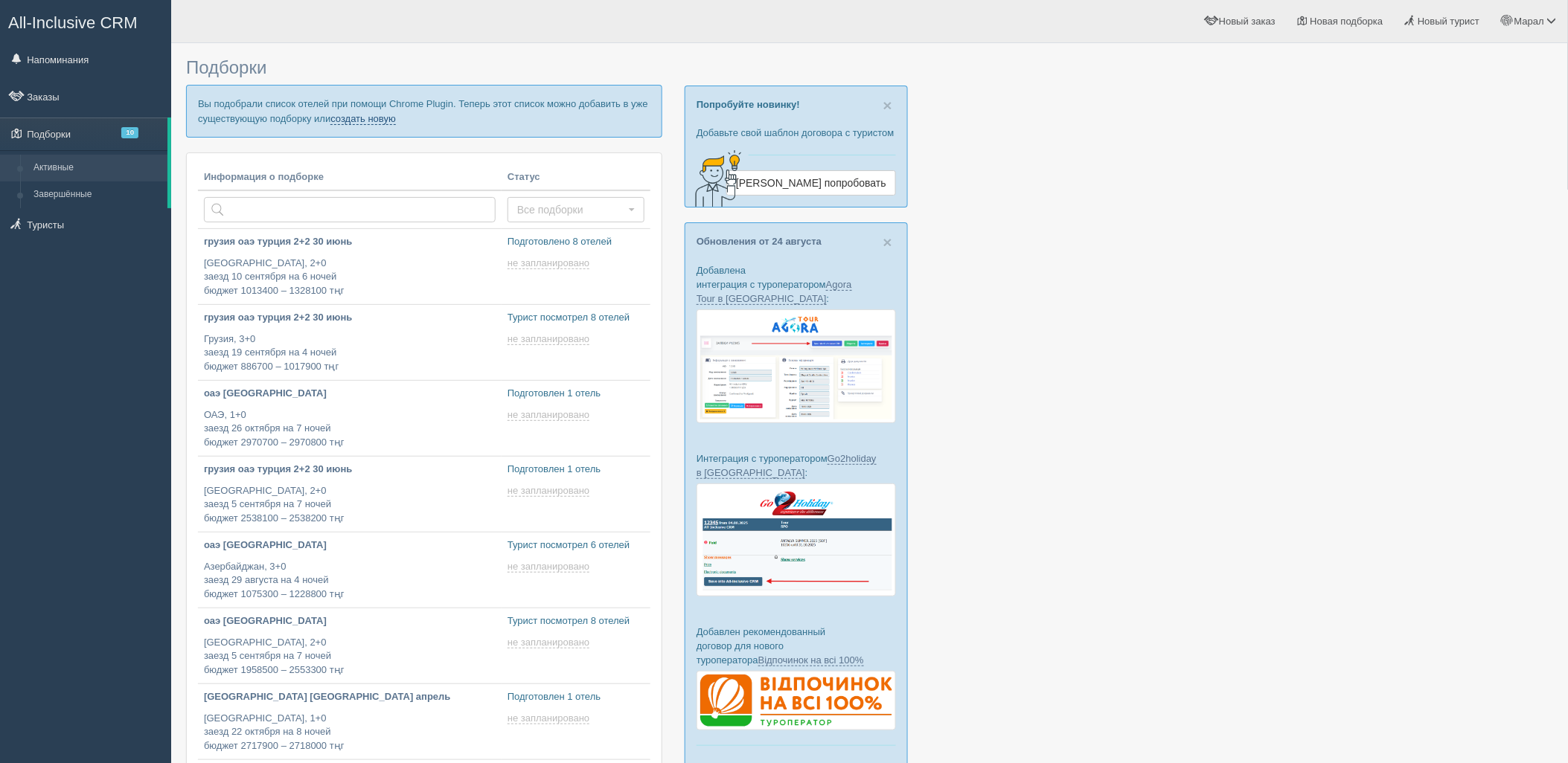
click at [391, 119] on link "создать новую" at bounding box center [363, 119] width 65 height 12
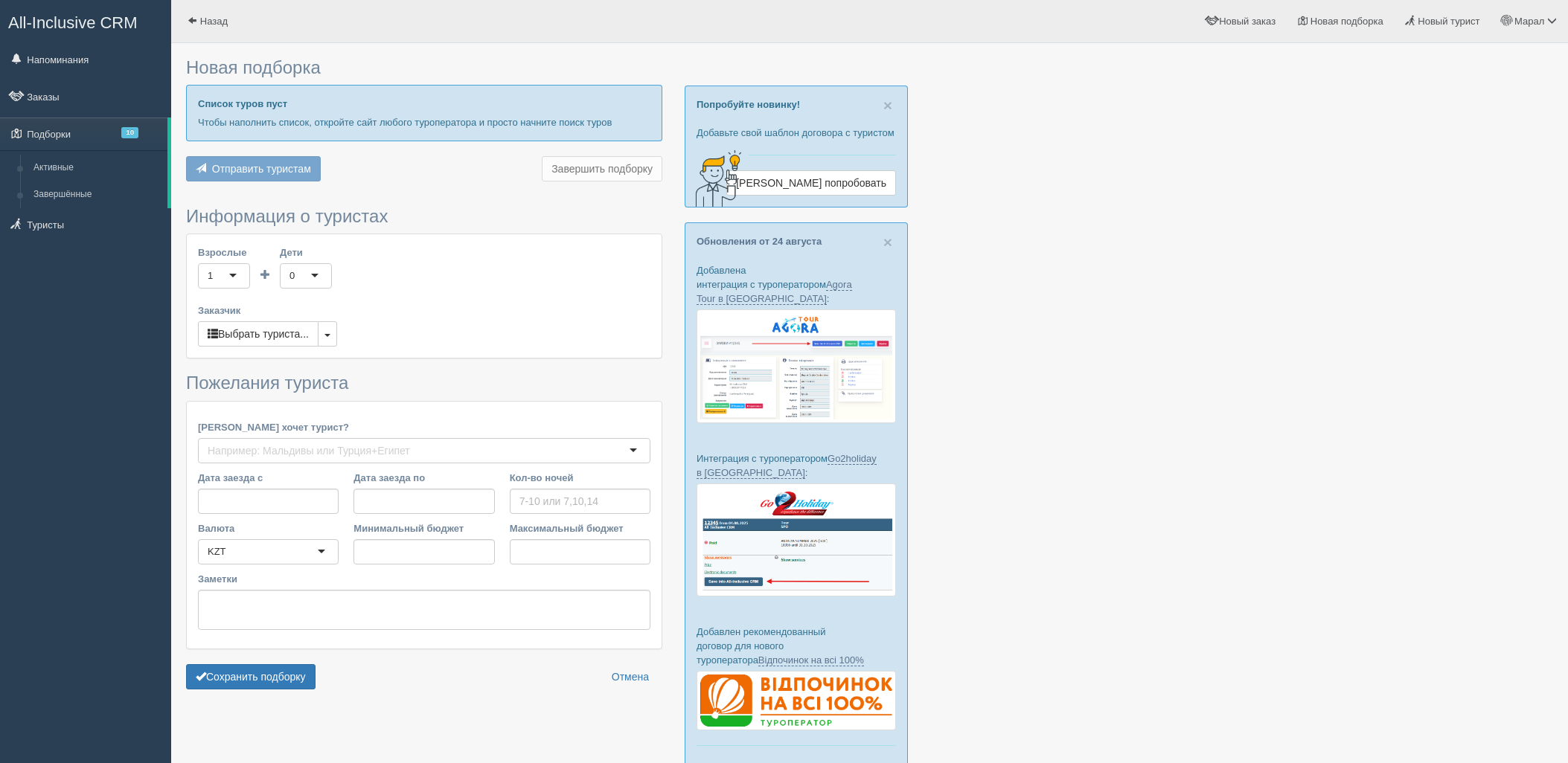
type input "6"
type input "748200"
type input "1215500"
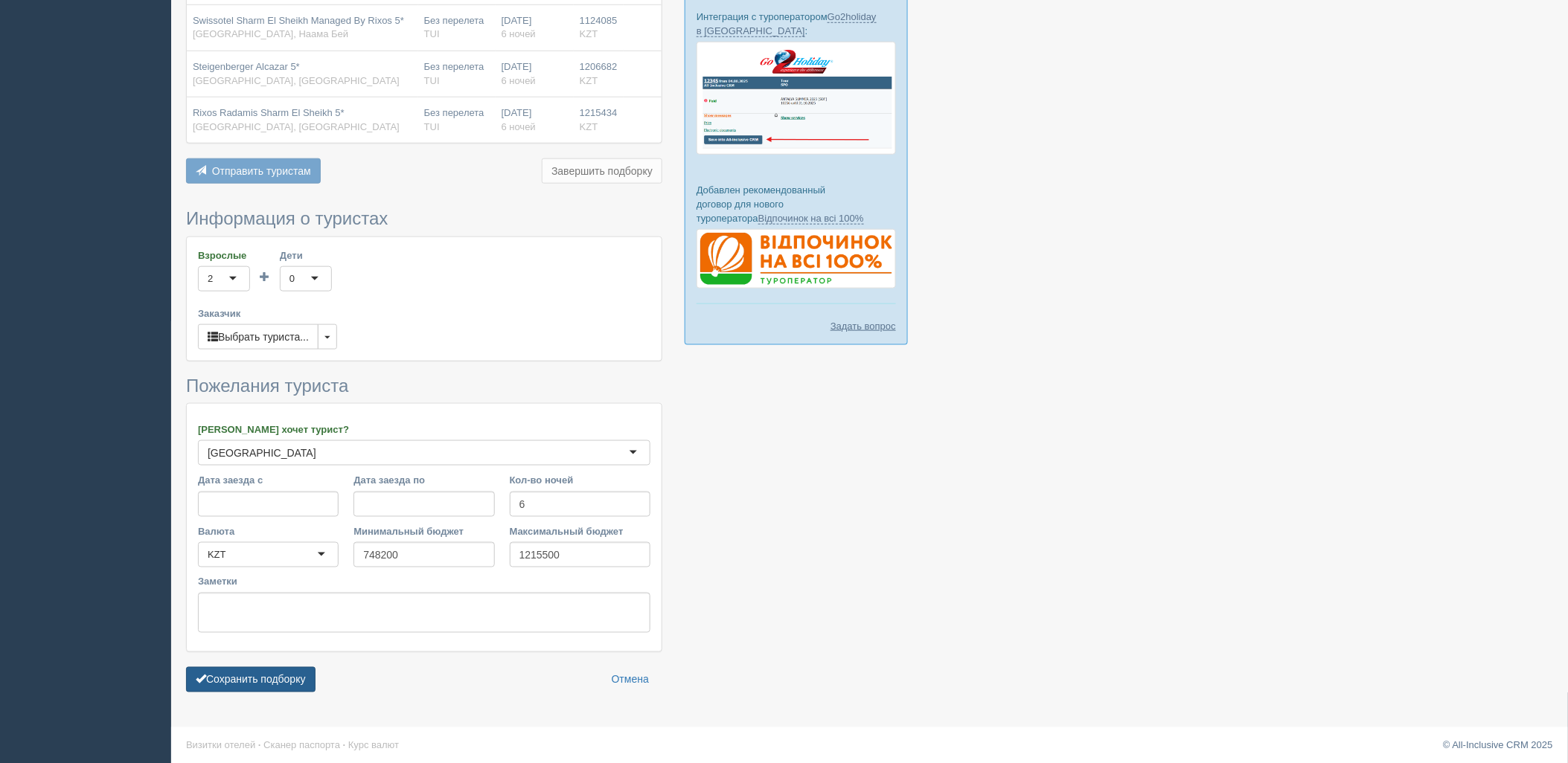
scroll to position [447, 0]
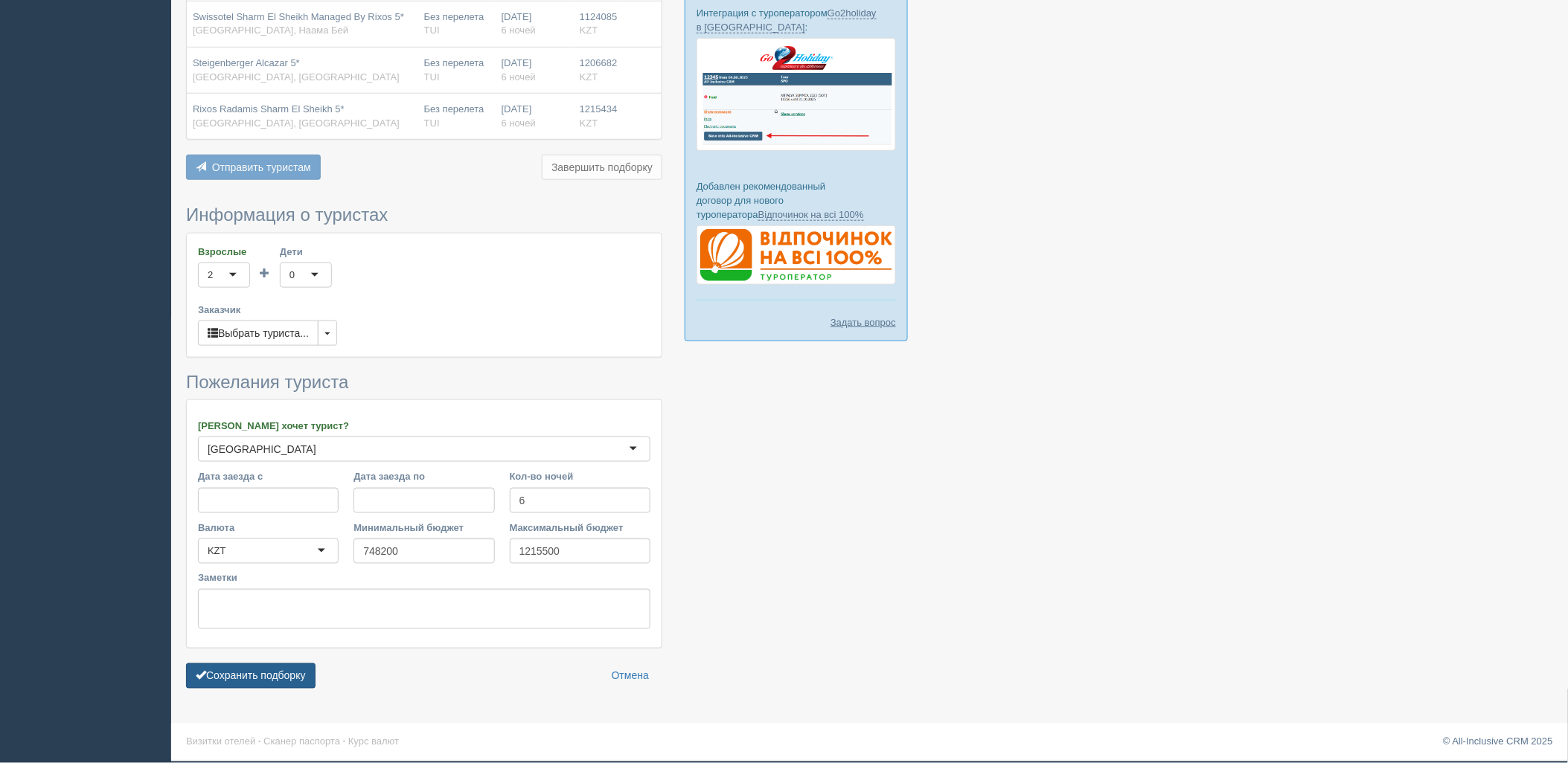
click at [272, 683] on button "Сохранить подборку" at bounding box center [250, 676] width 129 height 25
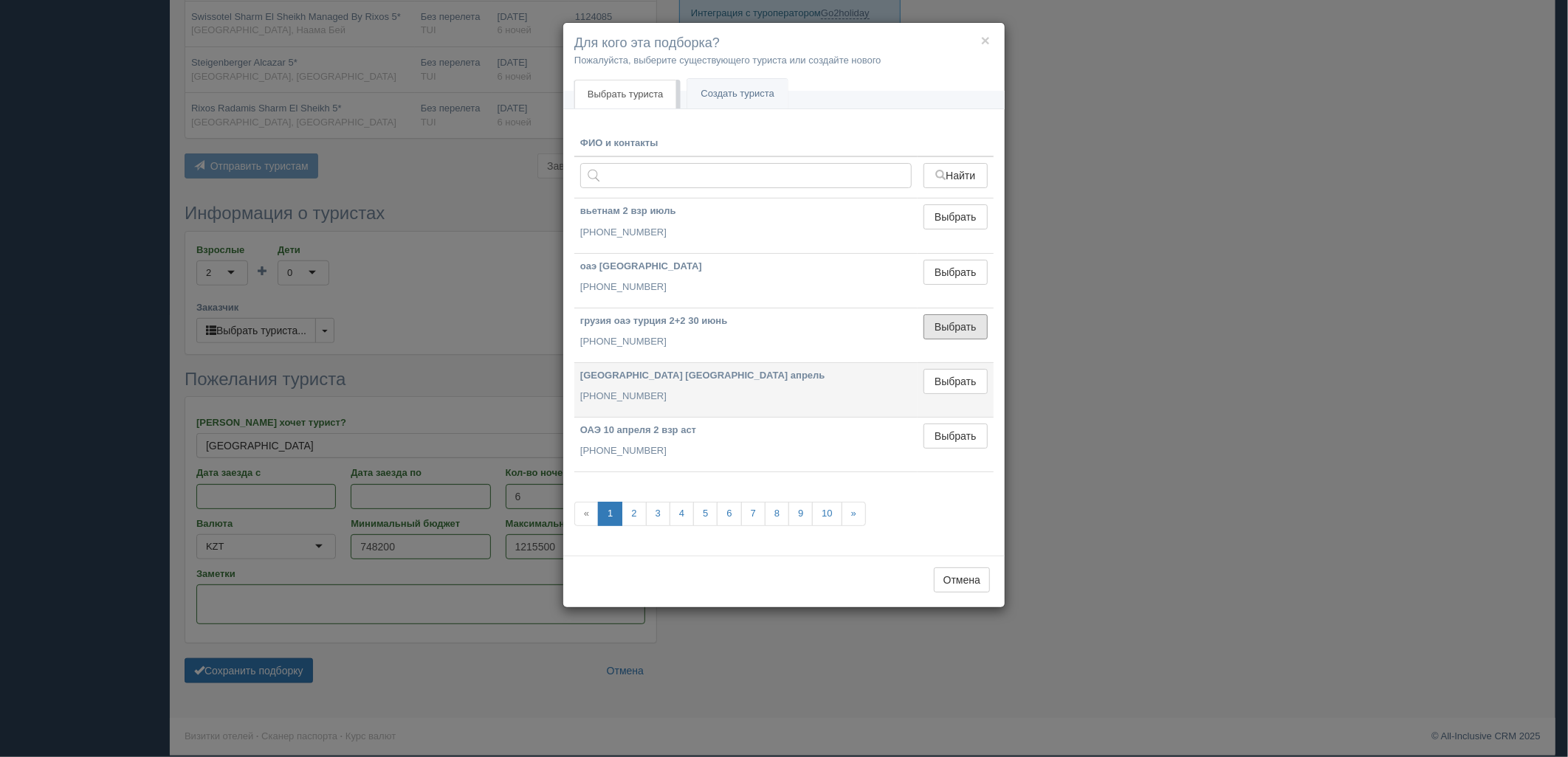
click at [965, 323] on button "Выбрать" at bounding box center [956, 327] width 65 height 25
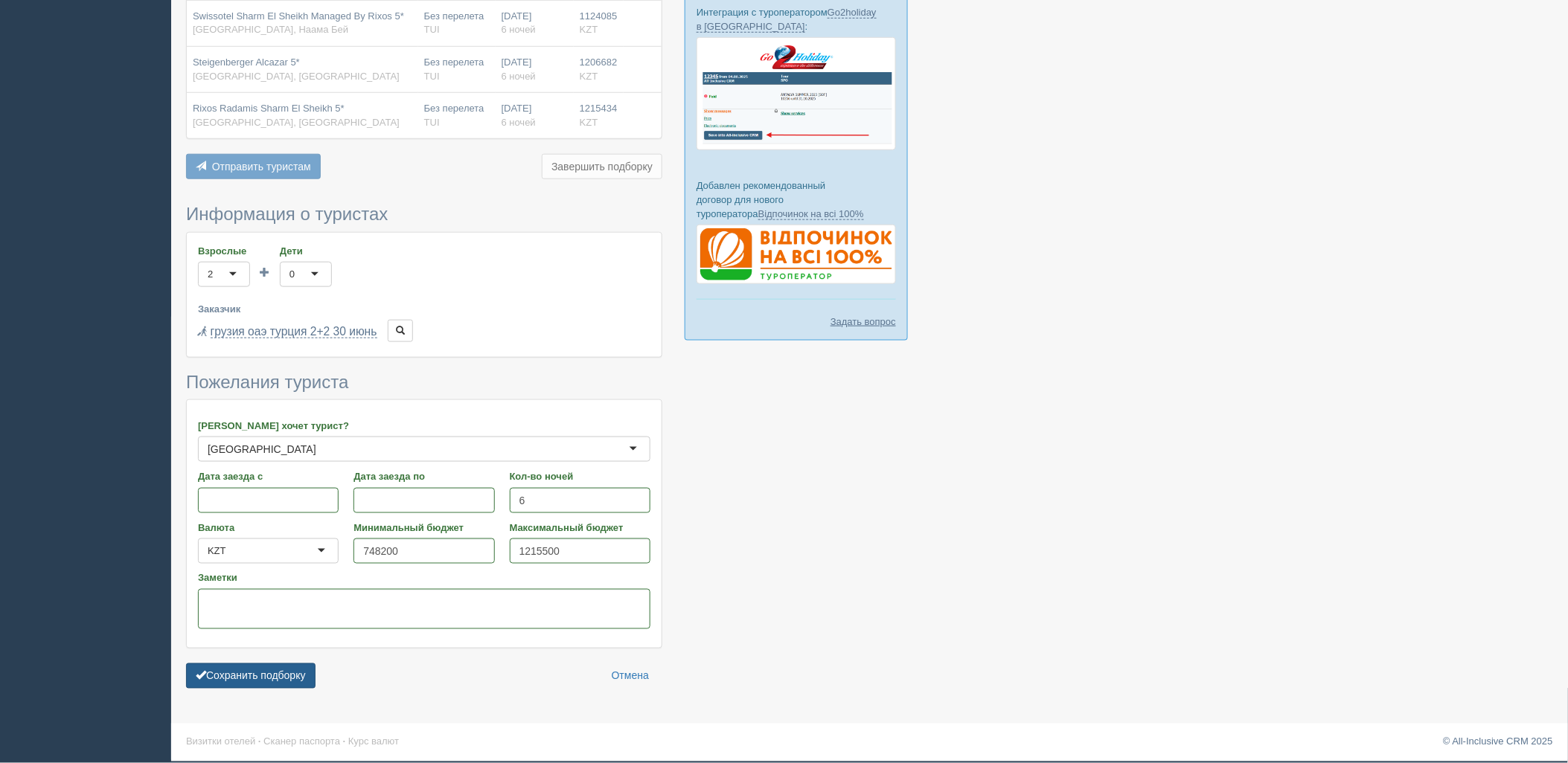
click at [277, 679] on button "Сохранить подборку" at bounding box center [250, 676] width 129 height 25
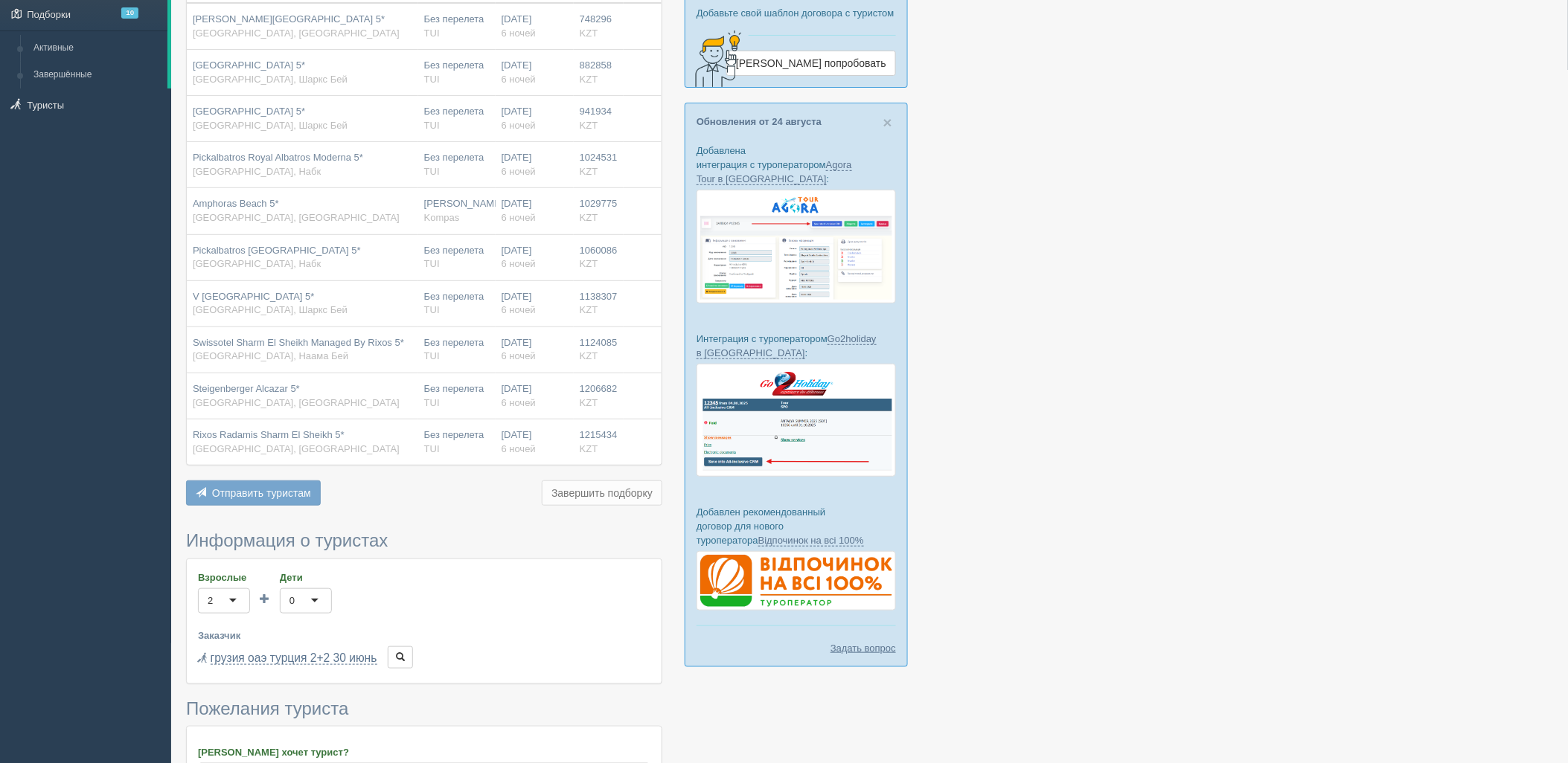
scroll to position [34, 0]
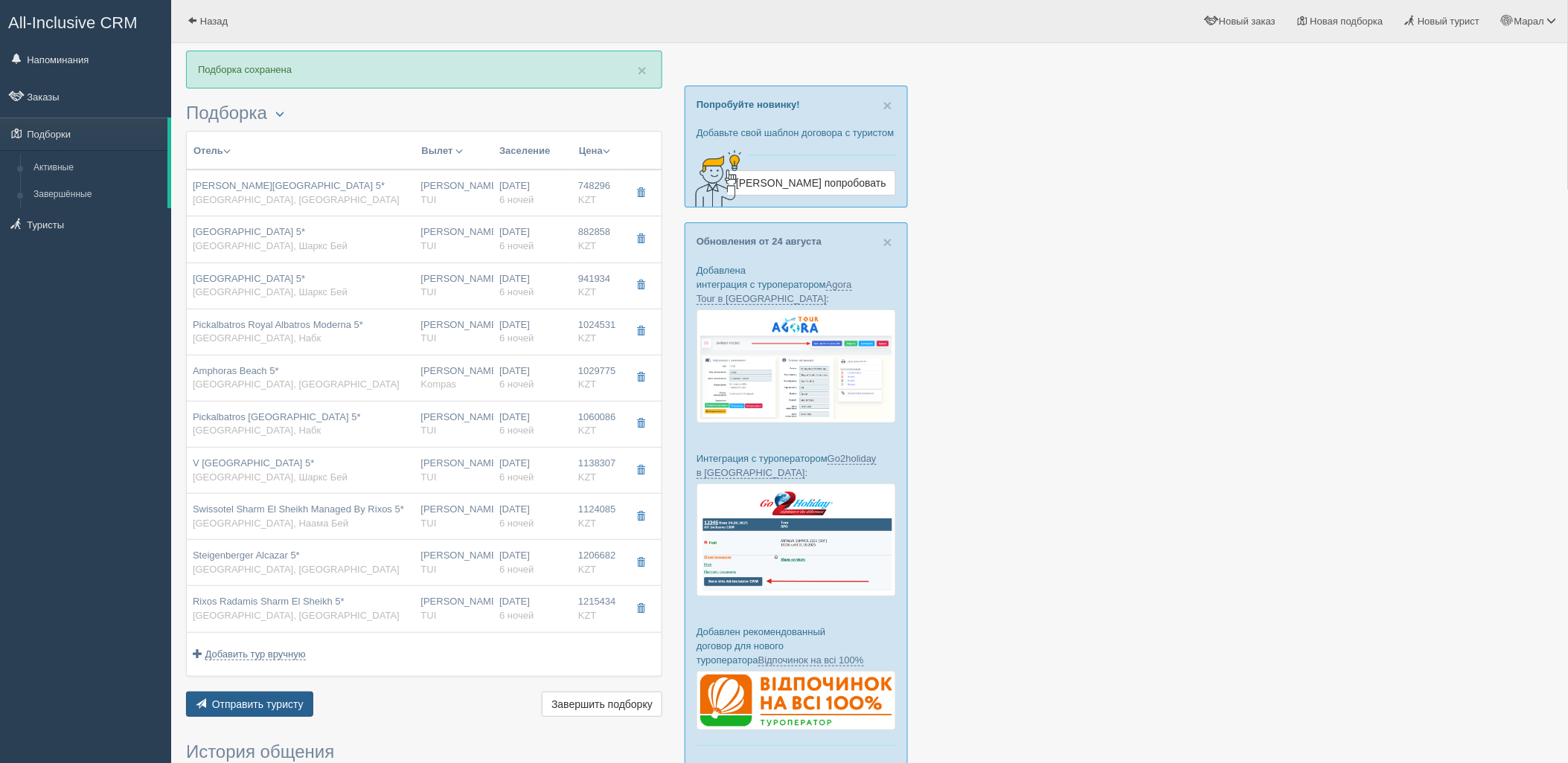
click at [263, 702] on span "Отправить туристу" at bounding box center [258, 704] width 92 height 12
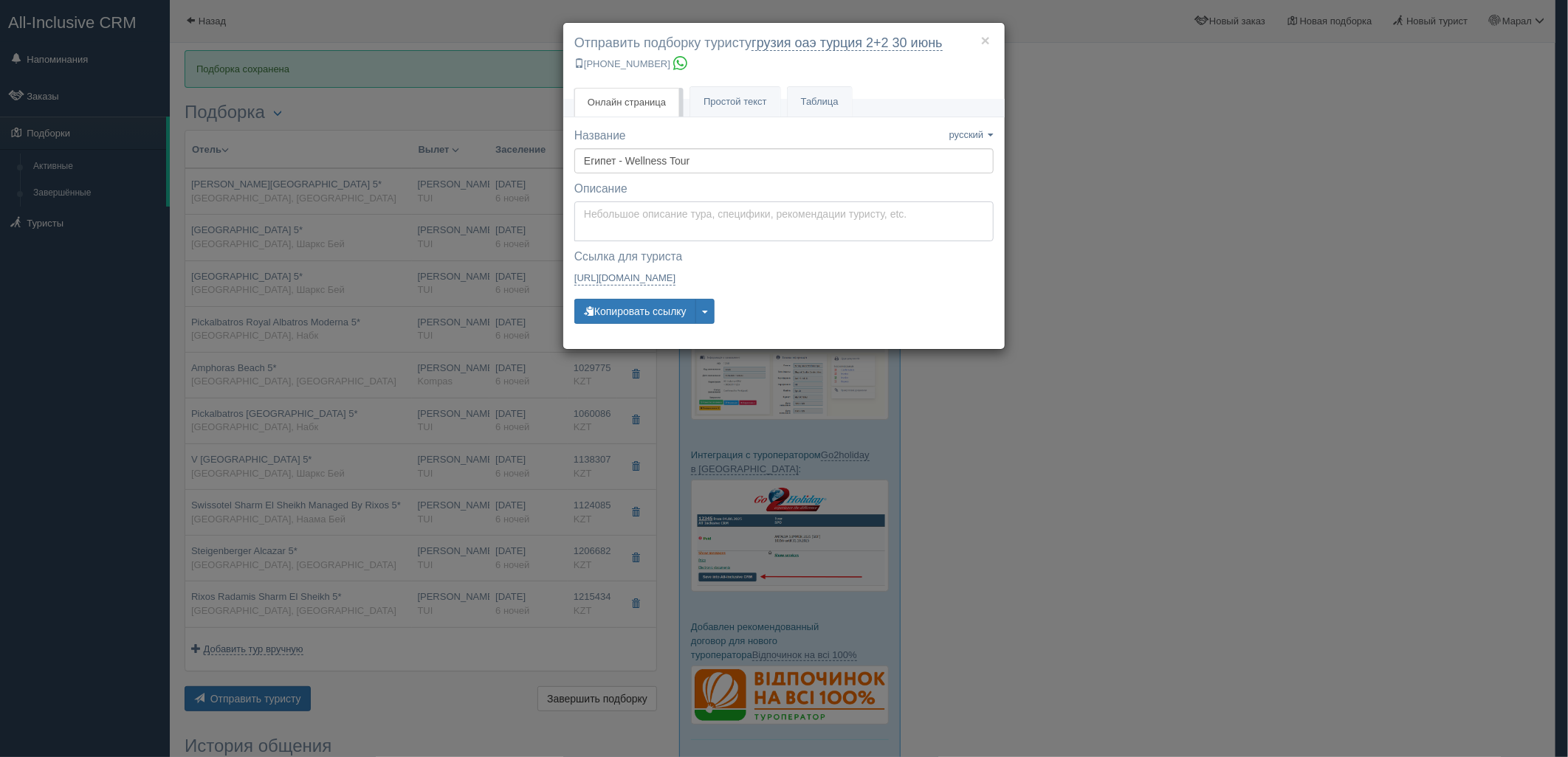
type textarea "Здравствуйте! Ниже представлены варианты туров для Вас. Для просмотра описания …"
click at [646, 229] on textarea "Здравствуйте! Ниже представлены варианты туров для Вас. Для просмотра описания …" at bounding box center [784, 221] width 419 height 40
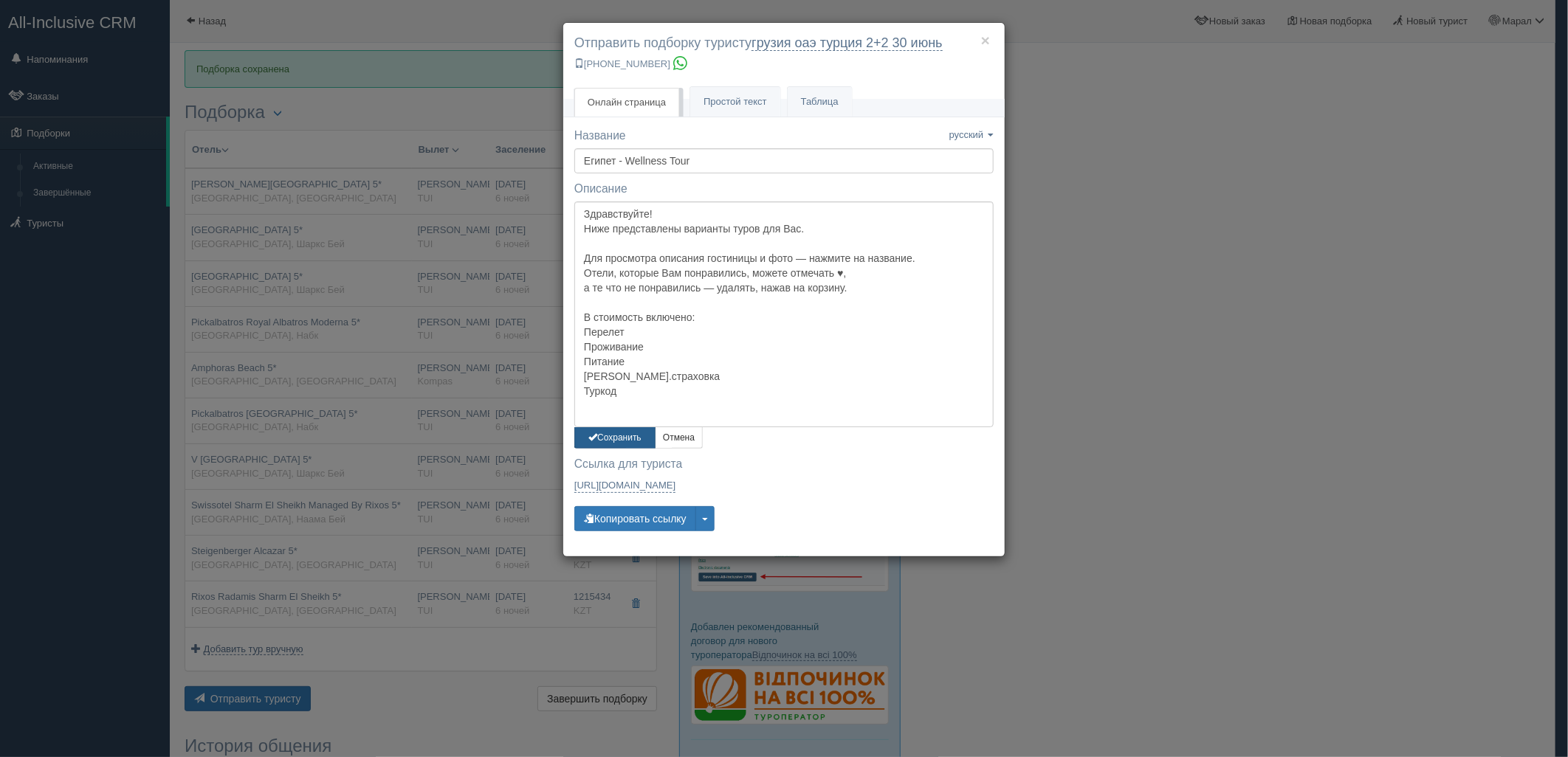
click at [607, 447] on button "Сохранить" at bounding box center [615, 438] width 82 height 22
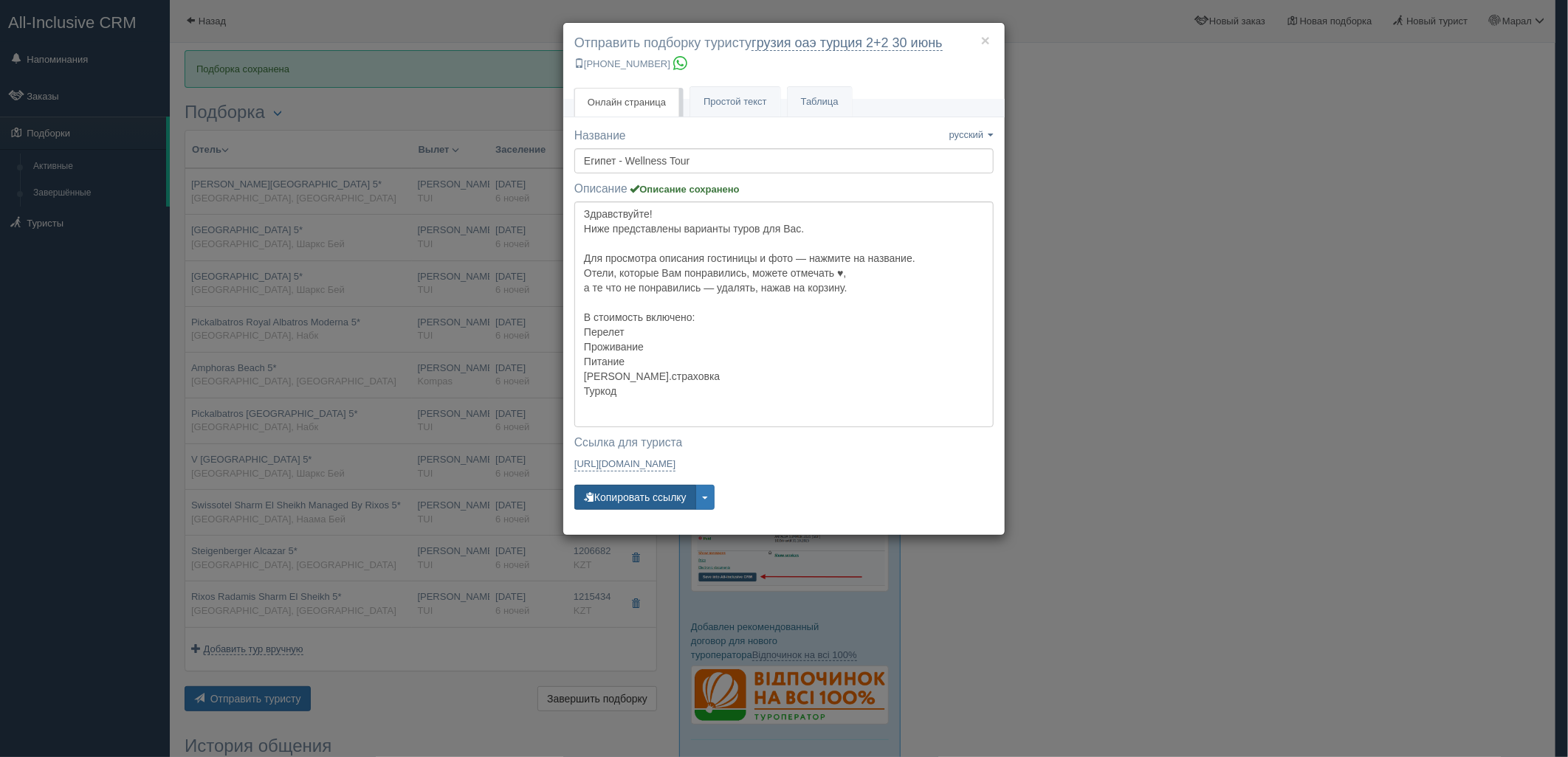
click at [626, 500] on button "Копировать ссылку" at bounding box center [635, 497] width 122 height 25
drag, startPoint x: 626, startPoint y: 499, endPoint x: 615, endPoint y: 510, distance: 15.6
click at [624, 499] on button "Копировать ссылку" at bounding box center [635, 497] width 122 height 25
drag, startPoint x: 1224, startPoint y: 488, endPoint x: 1245, endPoint y: 156, distance: 332.7
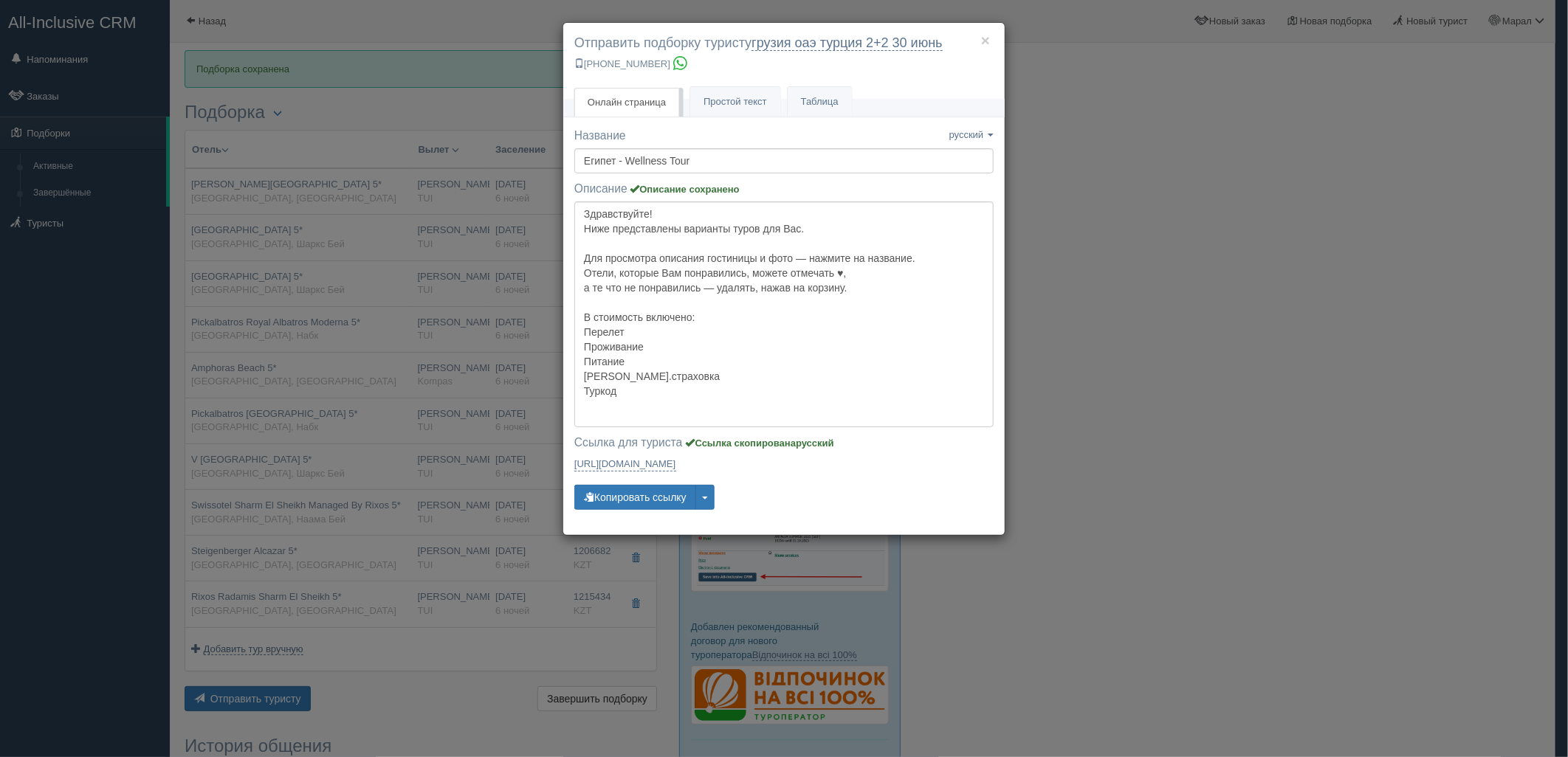
click at [1224, 488] on div "× Отправить подборку туристу грузия оаэ [GEOGRAPHIC_DATA] 2+2 [DATE] [PHONE_NUM…" at bounding box center [784, 378] width 1568 height 757
